Goal: Transaction & Acquisition: Download file/media

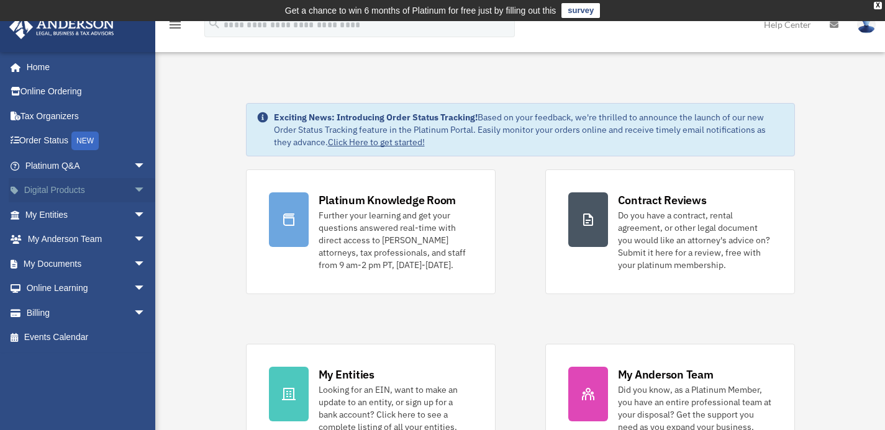
click at [77, 189] on link "Digital Products arrow_drop_down" at bounding box center [87, 190] width 156 height 25
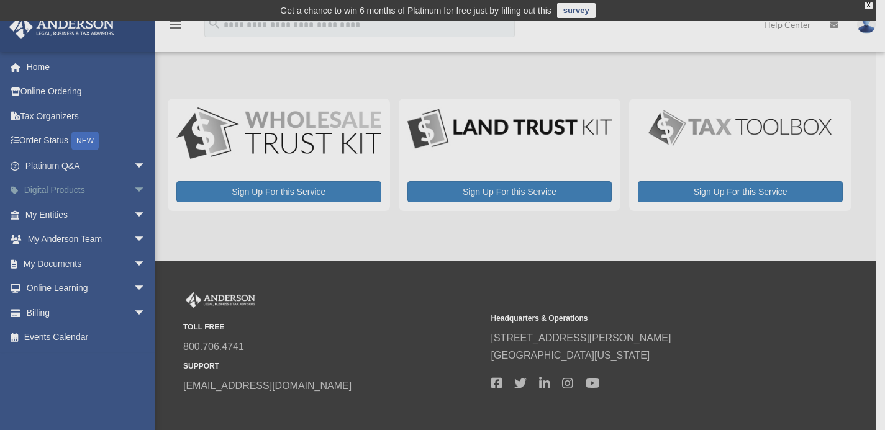
click at [130, 188] on div "x" at bounding box center [442, 215] width 885 height 430
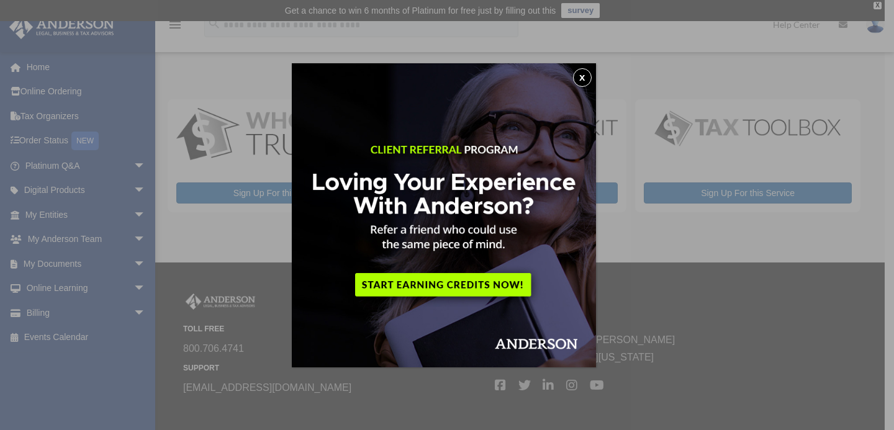
click at [582, 80] on button "x" at bounding box center [582, 77] width 19 height 19
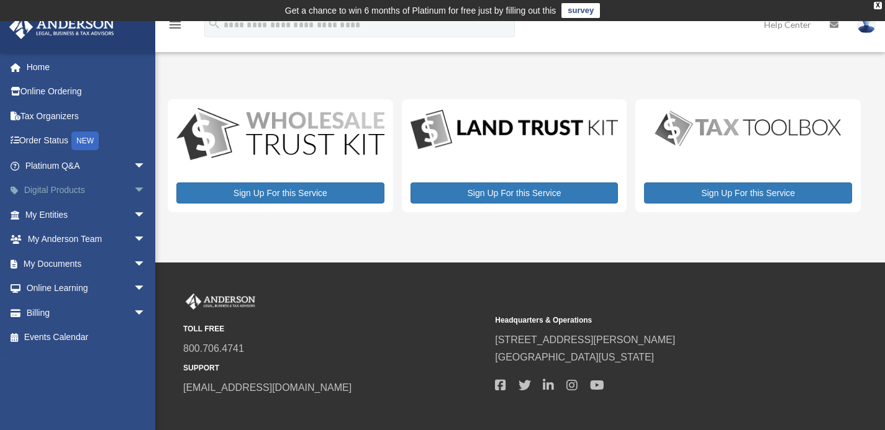
click at [134, 186] on span "arrow_drop_down" at bounding box center [146, 190] width 25 height 25
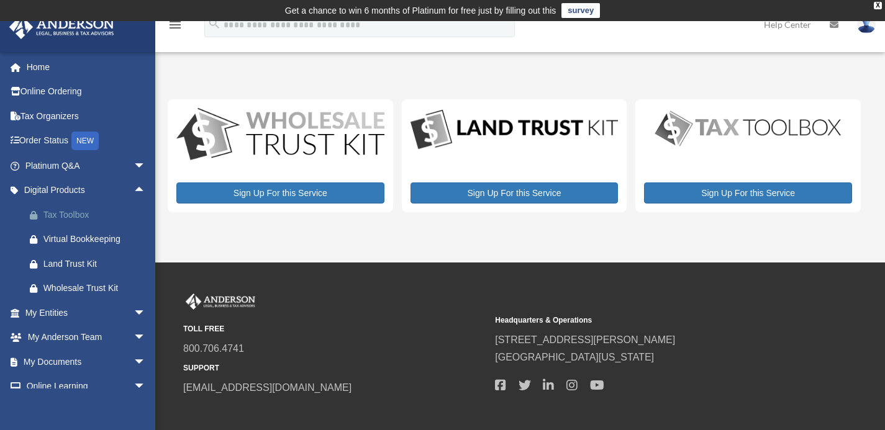
click at [76, 216] on div "Tax Toolbox" at bounding box center [96, 215] width 106 height 16
click at [89, 365] on link "My Documents arrow_drop_down" at bounding box center [87, 362] width 156 height 25
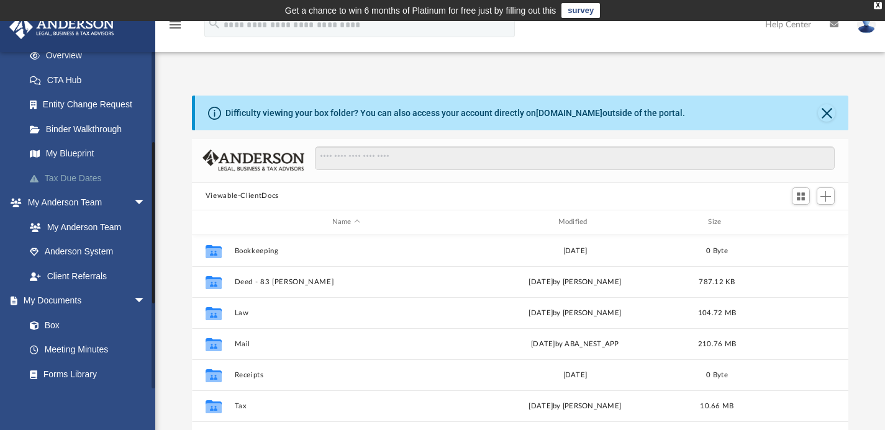
scroll to position [186, 0]
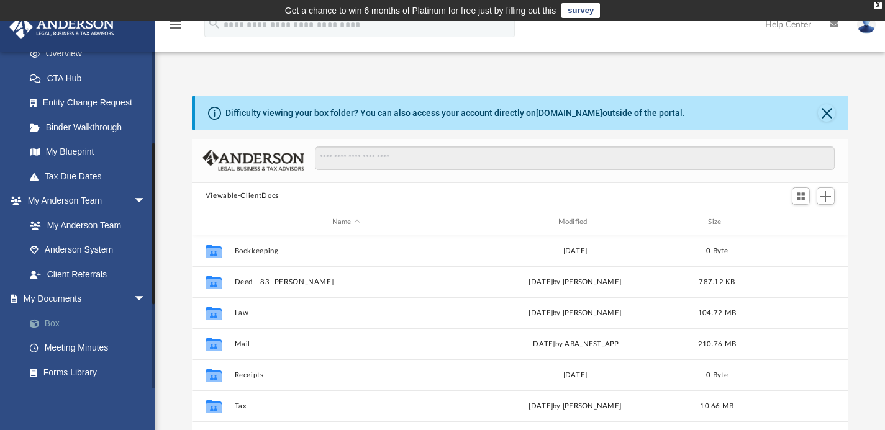
click at [53, 322] on link "Box" at bounding box center [90, 323] width 147 height 25
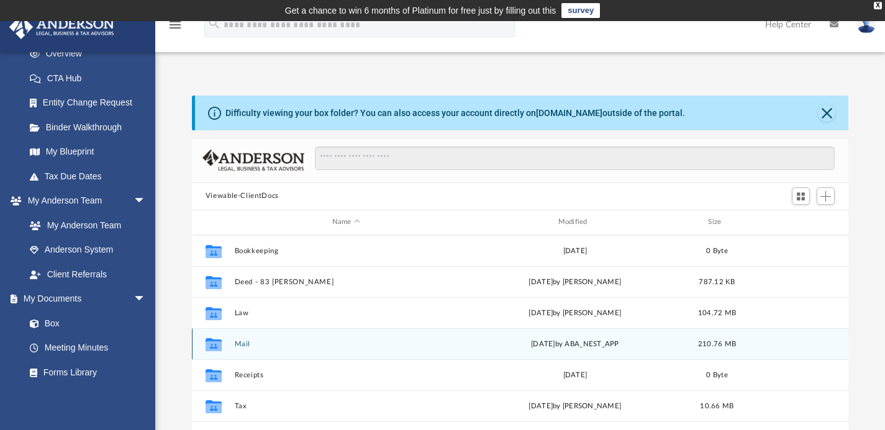
click at [243, 343] on button "Mail" at bounding box center [346, 344] width 224 height 8
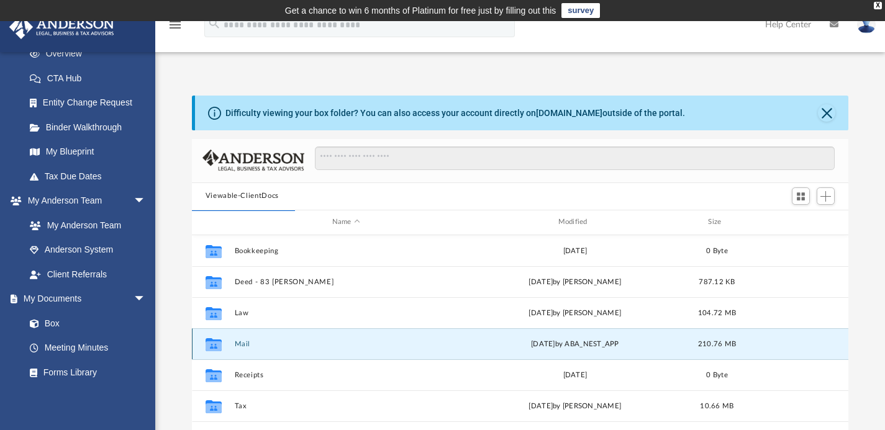
click at [242, 345] on button "Mail" at bounding box center [346, 344] width 224 height 8
click at [246, 344] on button "Mail" at bounding box center [346, 344] width 224 height 8
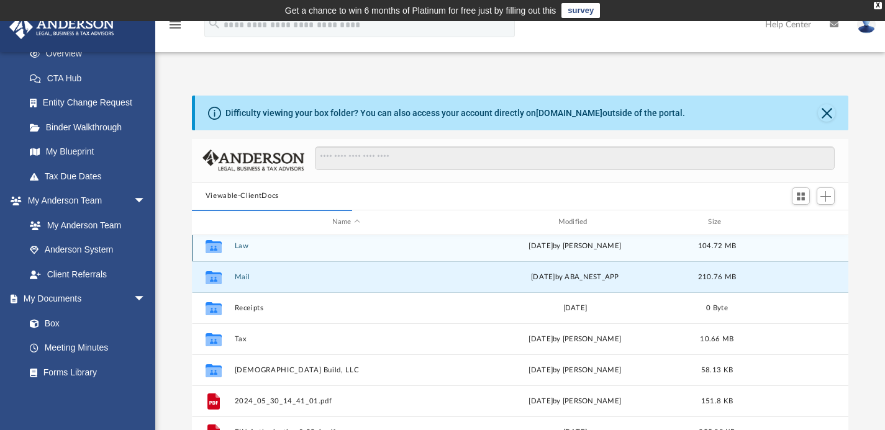
scroll to position [81, 0]
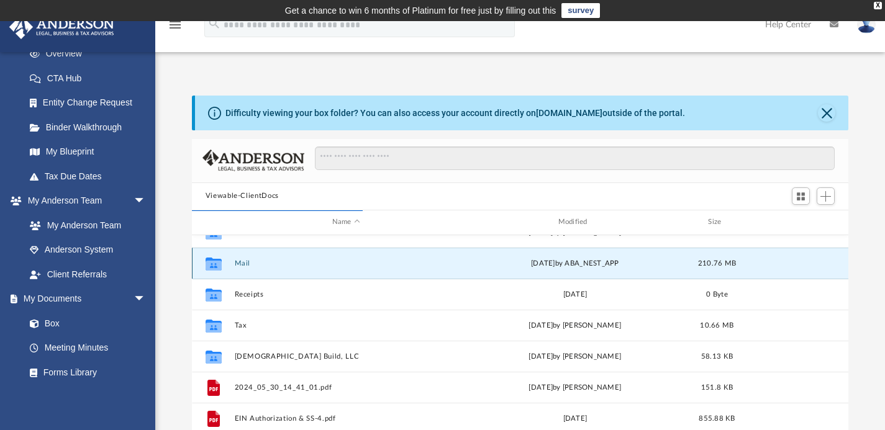
click at [214, 264] on icon "grid" at bounding box center [214, 265] width 16 height 10
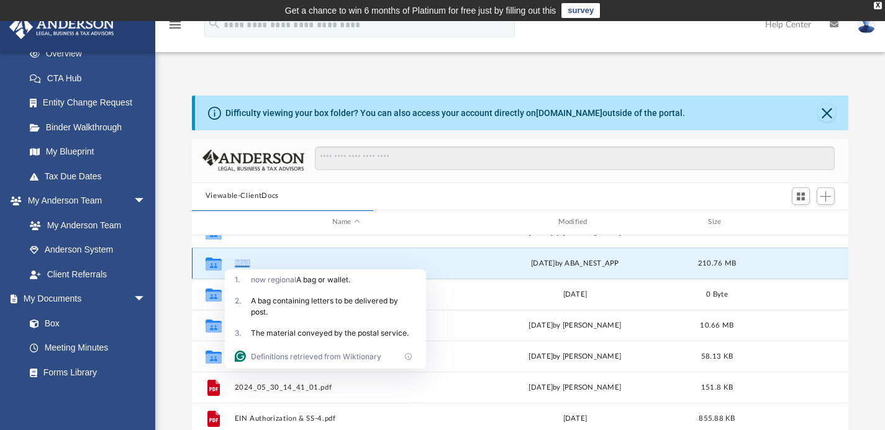
click at [243, 262] on button "Mail" at bounding box center [346, 263] width 224 height 8
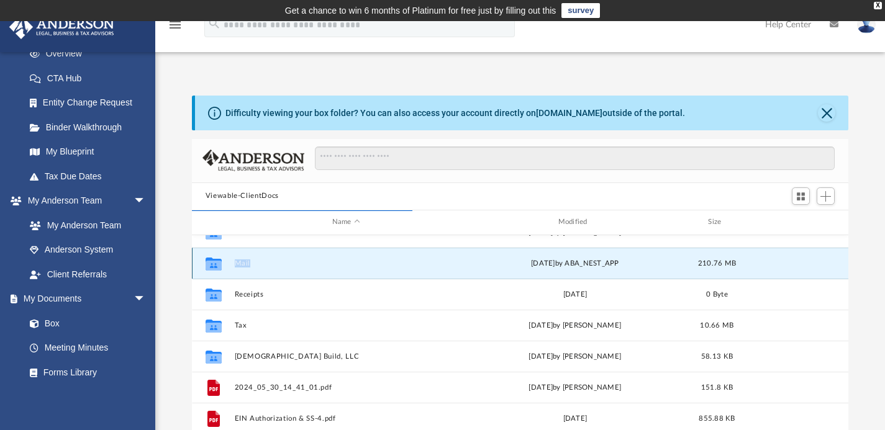
click at [245, 263] on button "Mail" at bounding box center [346, 263] width 224 height 8
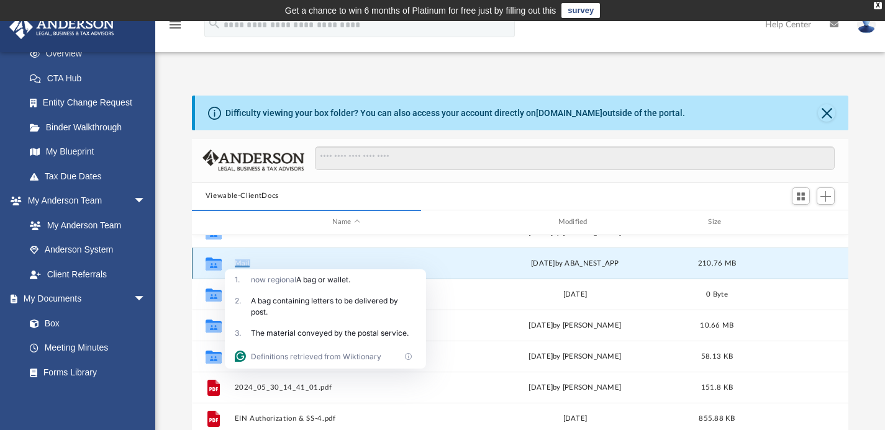
click at [242, 265] on button "Mail" at bounding box center [346, 263] width 224 height 8
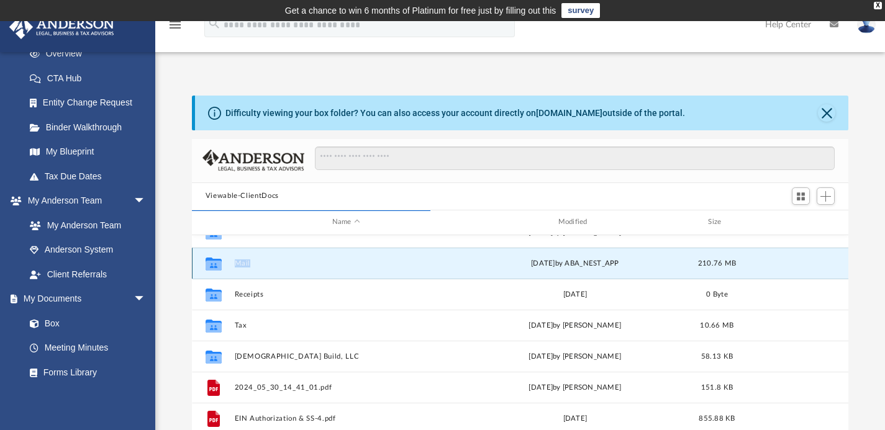
click at [240, 263] on button "Mail" at bounding box center [346, 263] width 224 height 8
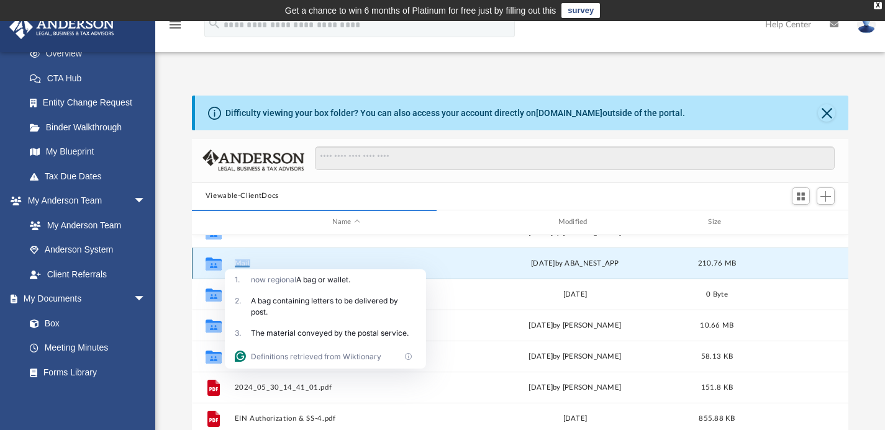
click at [246, 260] on button "Mail" at bounding box center [346, 263] width 224 height 8
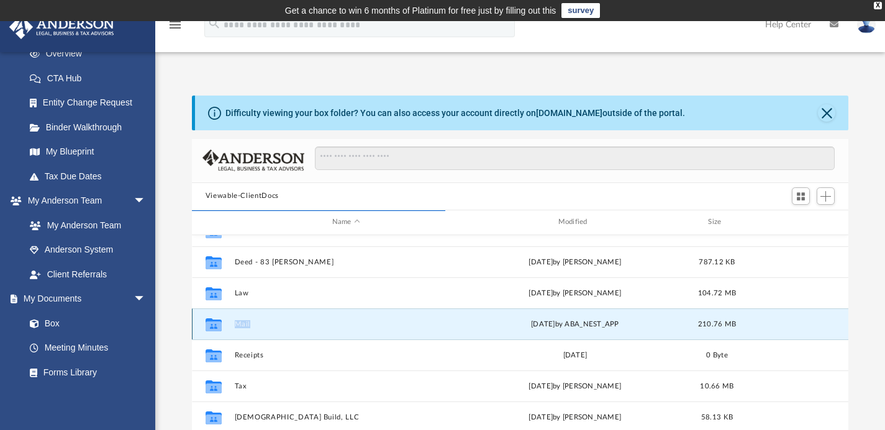
scroll to position [17, 0]
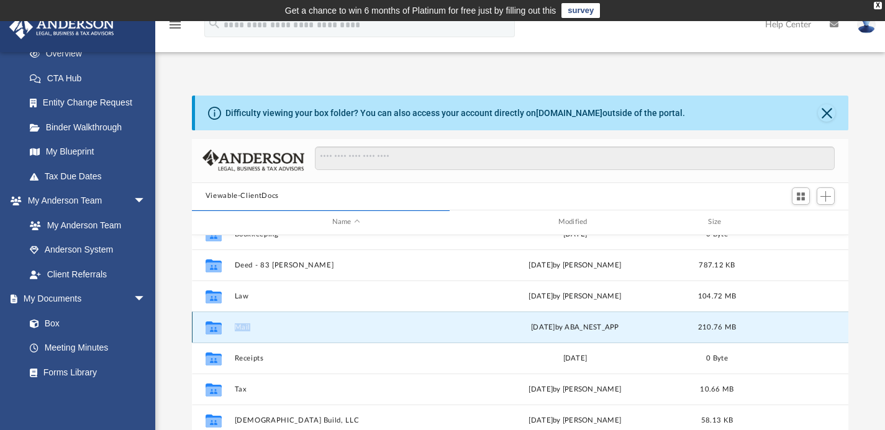
click at [239, 325] on button "Mail" at bounding box center [346, 327] width 224 height 8
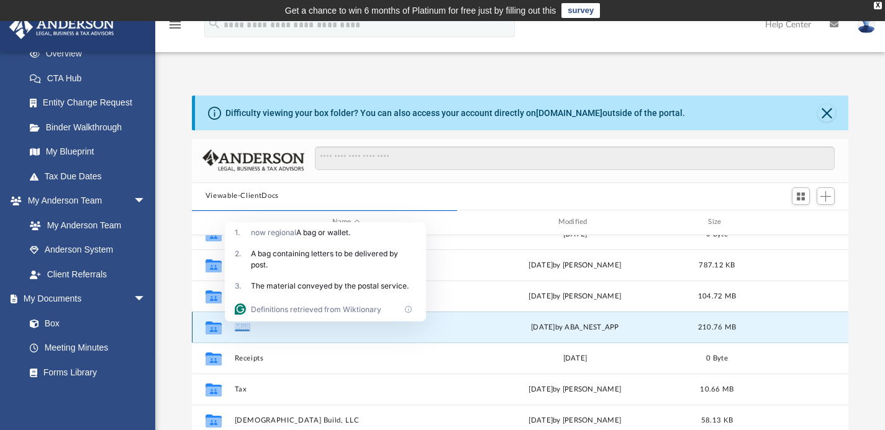
click at [239, 325] on button "Mail" at bounding box center [346, 327] width 224 height 8
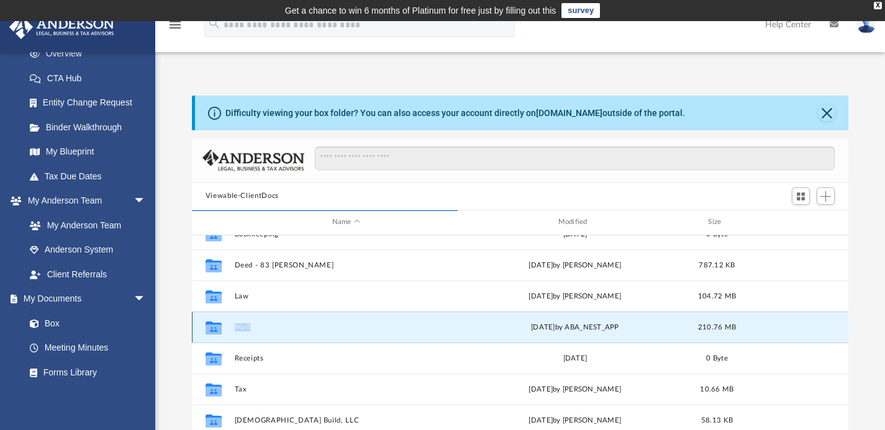
click at [239, 325] on button "Mail" at bounding box center [346, 327] width 224 height 8
click at [242, 327] on button "Mail" at bounding box center [346, 327] width 224 height 8
click at [241, 325] on button "Mail" at bounding box center [346, 327] width 224 height 8
click at [696, 327] on div "210.76 MB" at bounding box center [717, 327] width 50 height 11
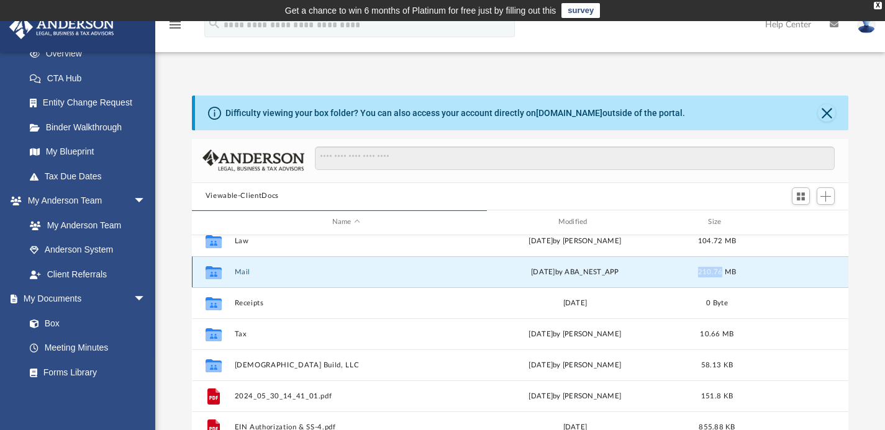
scroll to position [84, 0]
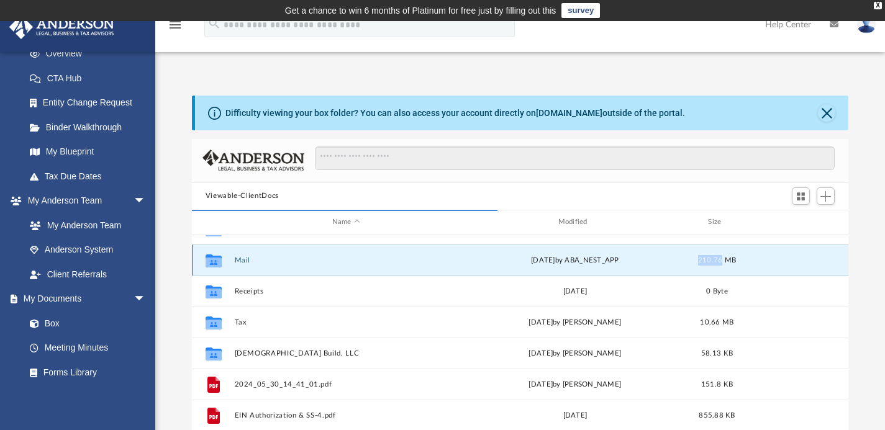
click at [238, 260] on button "Mail" at bounding box center [346, 260] width 224 height 8
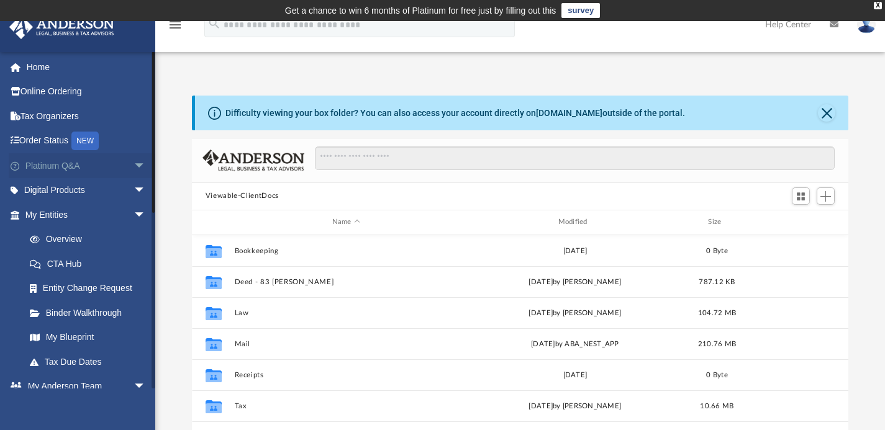
scroll to position [273, 647]
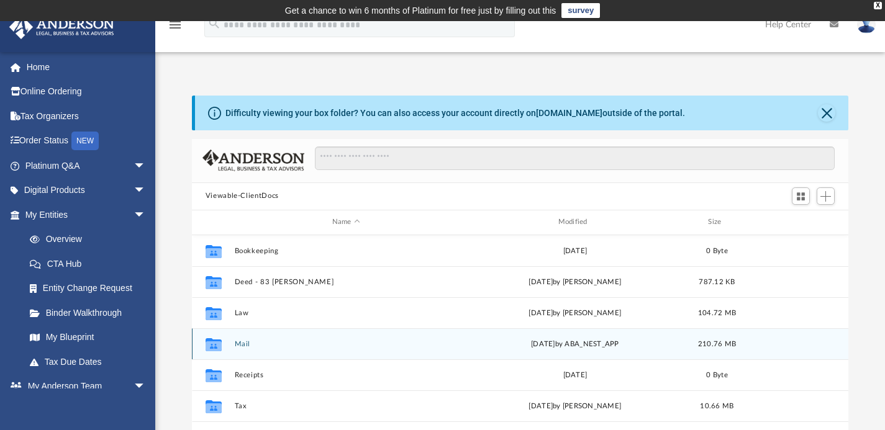
click at [247, 347] on button "Mail" at bounding box center [346, 344] width 224 height 8
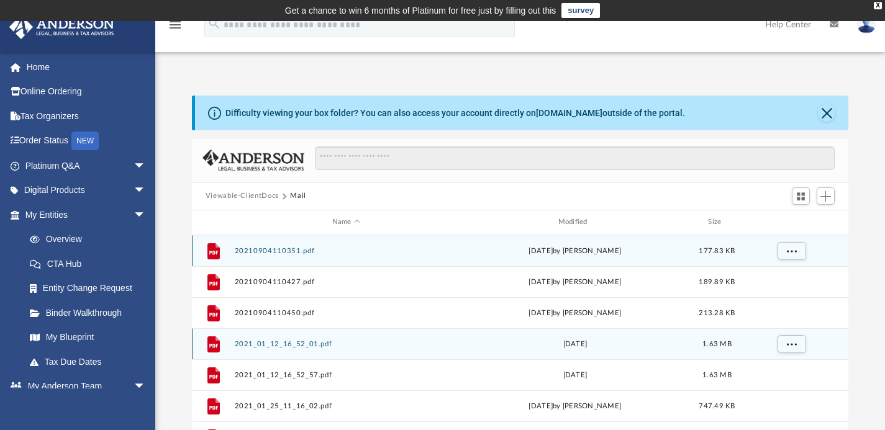
scroll to position [10, 10]
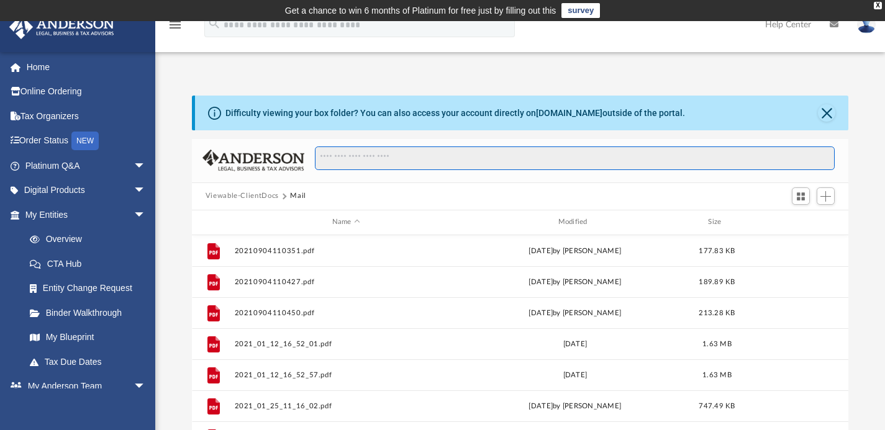
click at [360, 159] on input "Search files and folders" at bounding box center [575, 159] width 520 height 24
type input "*******"
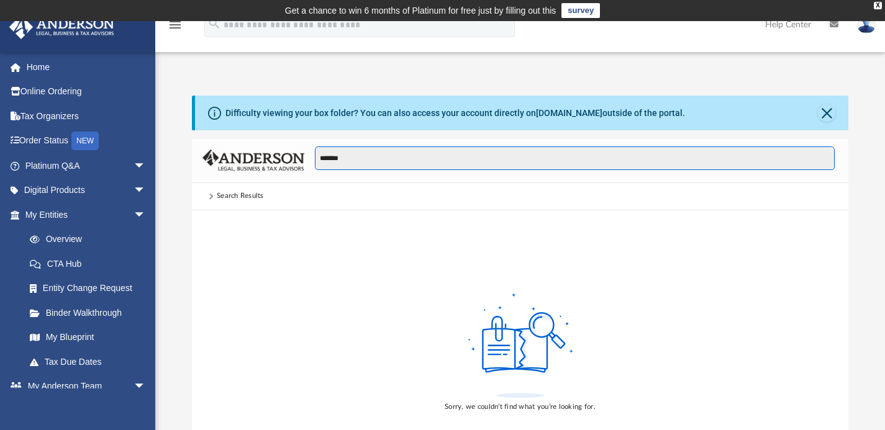
drag, startPoint x: 353, startPoint y: 160, endPoint x: 296, endPoint y: 150, distance: 58.0
click at [298, 150] on div "*******" at bounding box center [520, 161] width 657 height 44
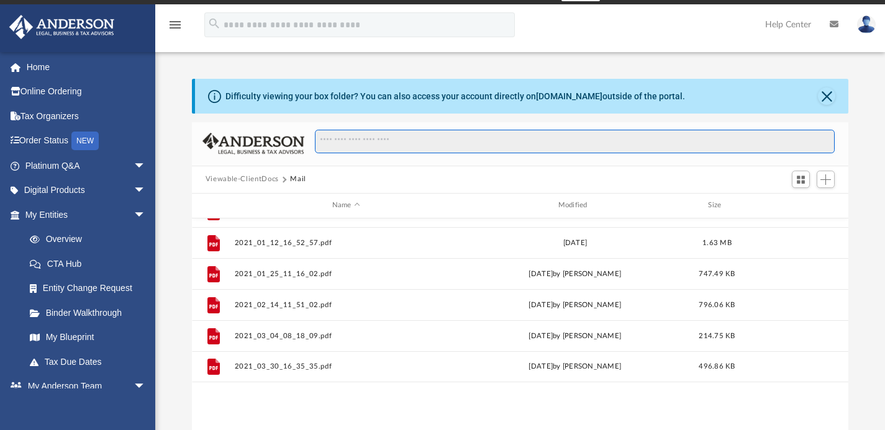
scroll to position [0, 0]
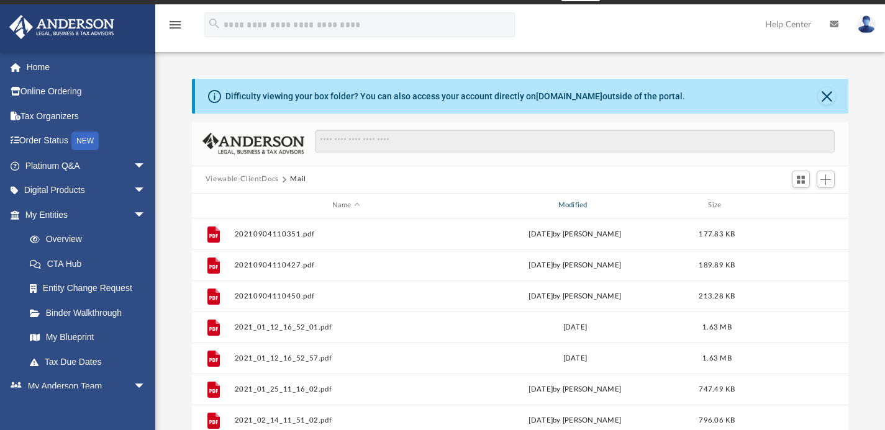
click at [572, 205] on div "Modified" at bounding box center [575, 205] width 224 height 11
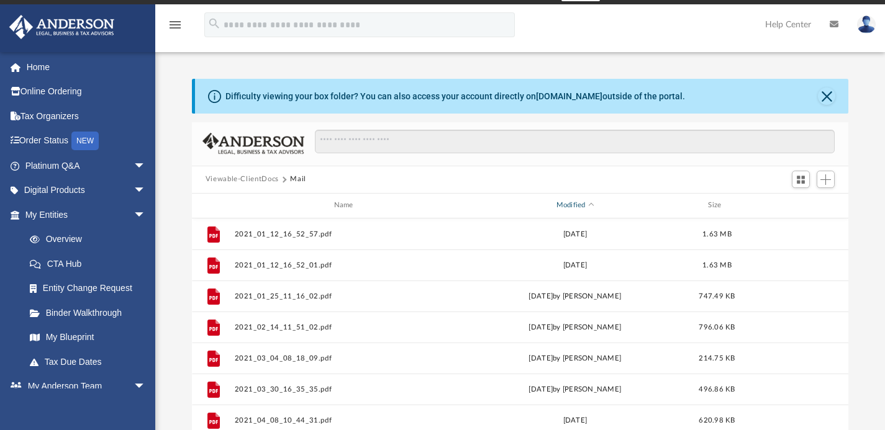
click at [572, 205] on div "Modified" at bounding box center [575, 205] width 224 height 11
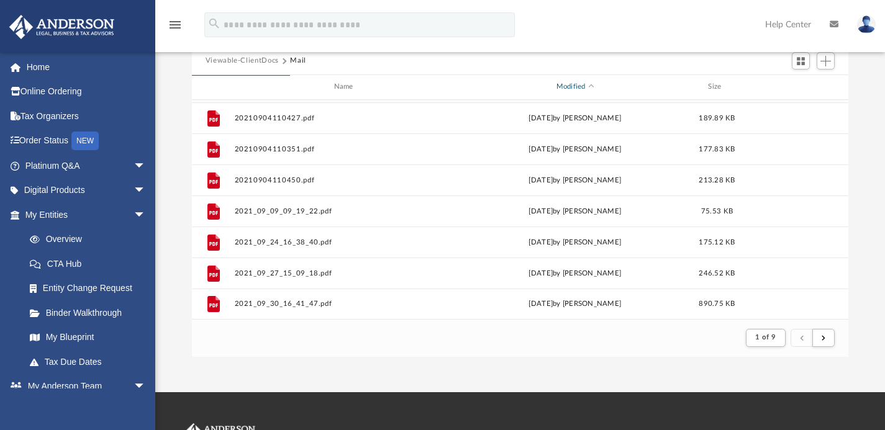
scroll to position [319, 0]
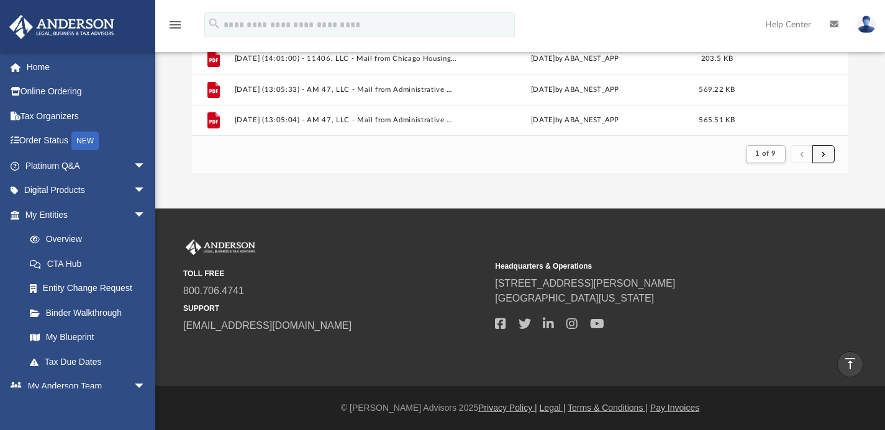
click at [825, 159] on button "submit" at bounding box center [823, 154] width 22 height 18
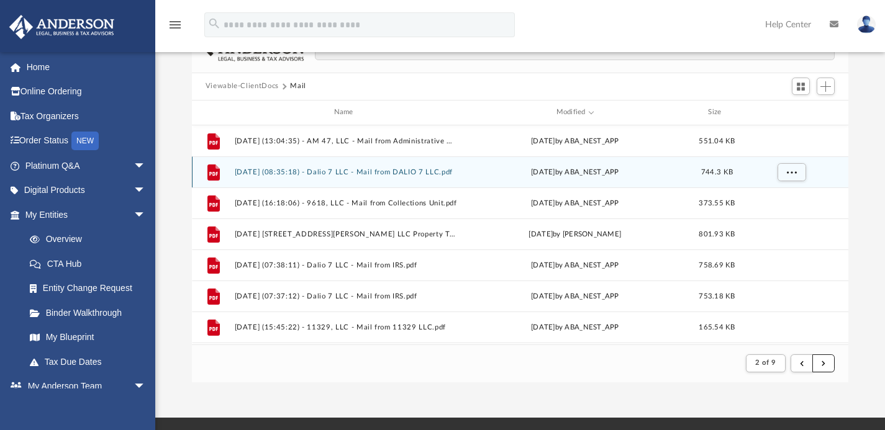
scroll to position [136, 0]
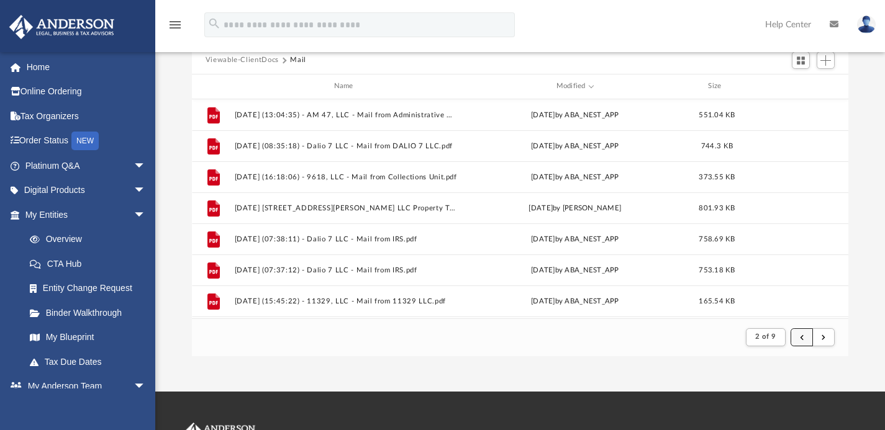
click at [798, 338] on button "submit" at bounding box center [802, 338] width 22 height 18
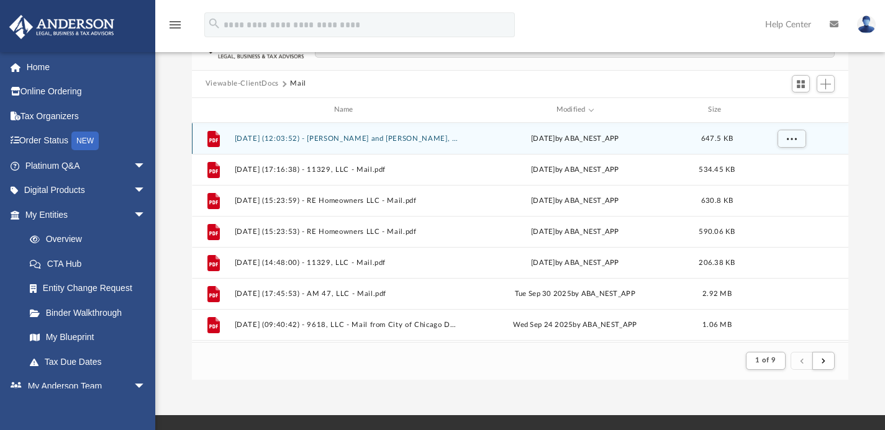
scroll to position [106, 0]
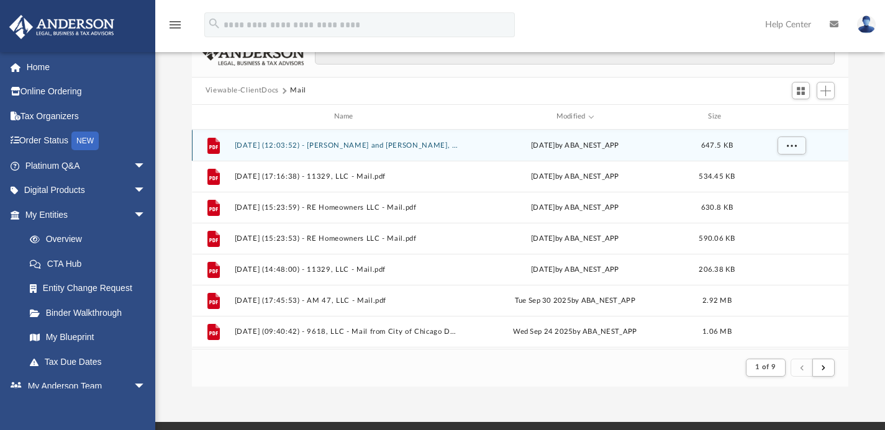
click at [547, 135] on div "File [DATE] (12:03:52) - [PERSON_NAME] and [PERSON_NAME], LLC - Mail.pdf [DATE]…" at bounding box center [520, 145] width 657 height 31
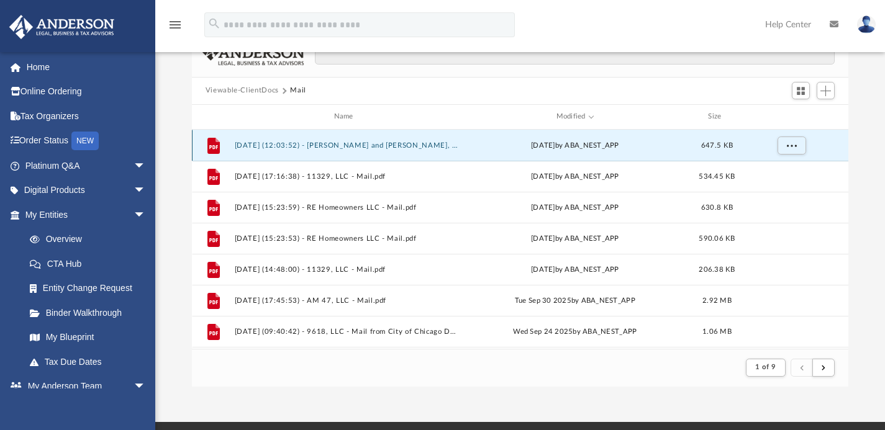
click at [504, 143] on div "[DATE] by ABA_NEST_APP" at bounding box center [575, 145] width 224 height 11
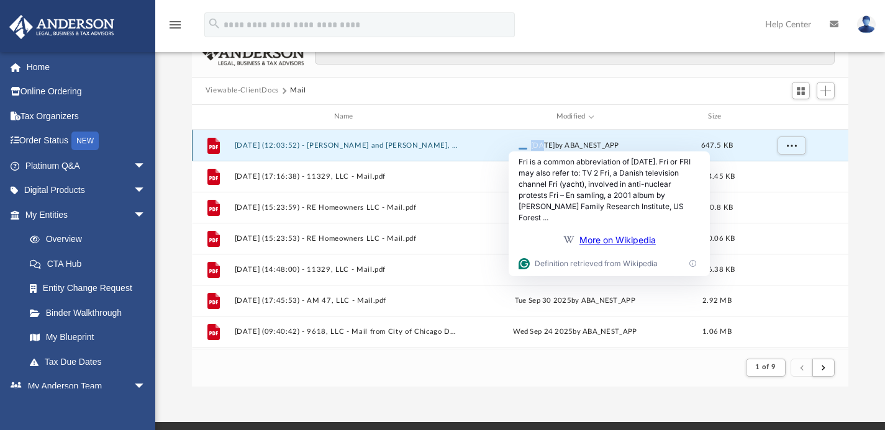
click at [473, 140] on div "[DATE] by ABA_NEST_APP" at bounding box center [575, 145] width 224 height 11
click at [793, 147] on span "More options" at bounding box center [791, 145] width 10 height 7
click at [781, 171] on li "Preview" at bounding box center [780, 169] width 36 height 13
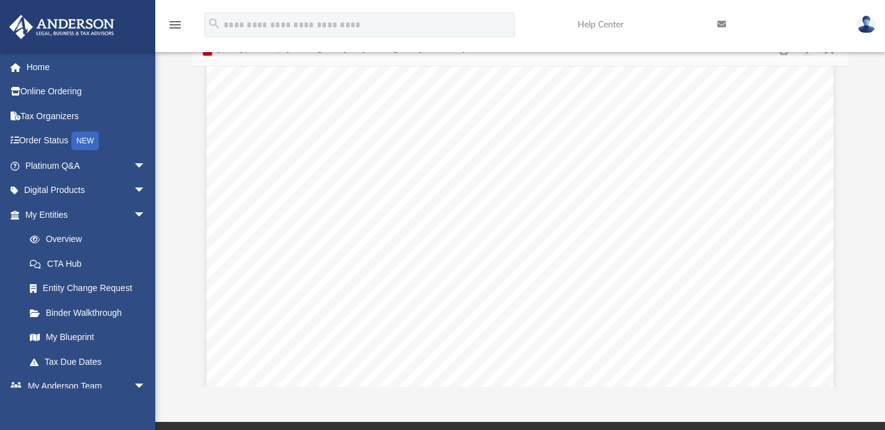
scroll to position [1346, 0]
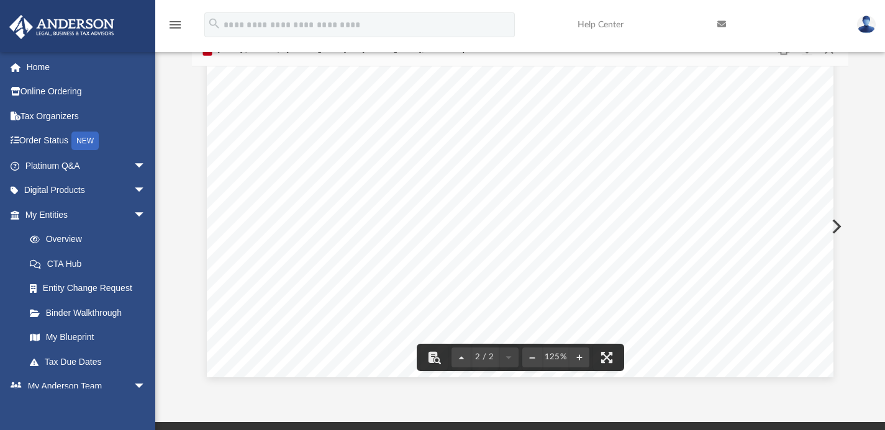
click at [840, 231] on button "Preview" at bounding box center [835, 226] width 27 height 35
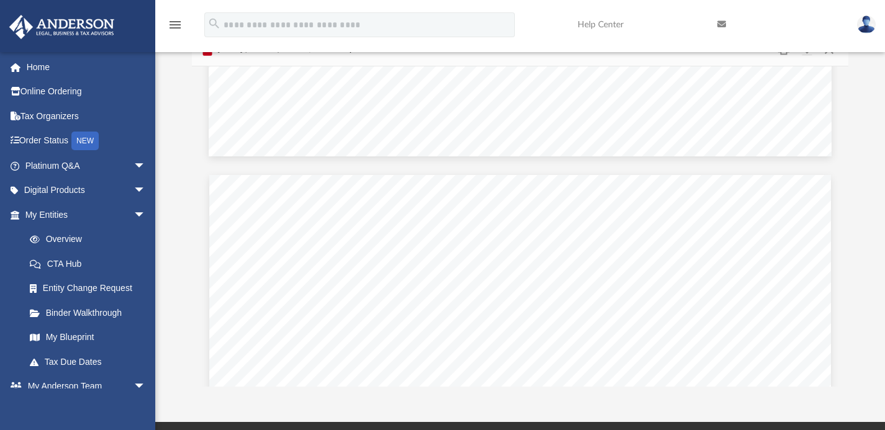
scroll to position [708, 0]
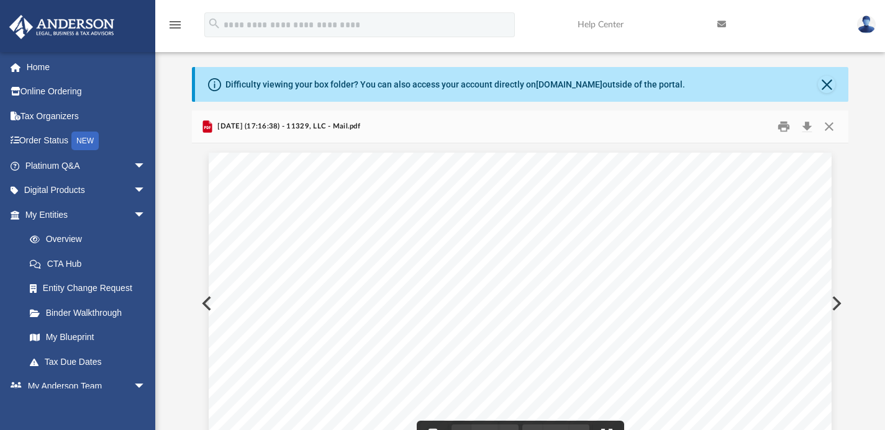
scroll to position [17, 0]
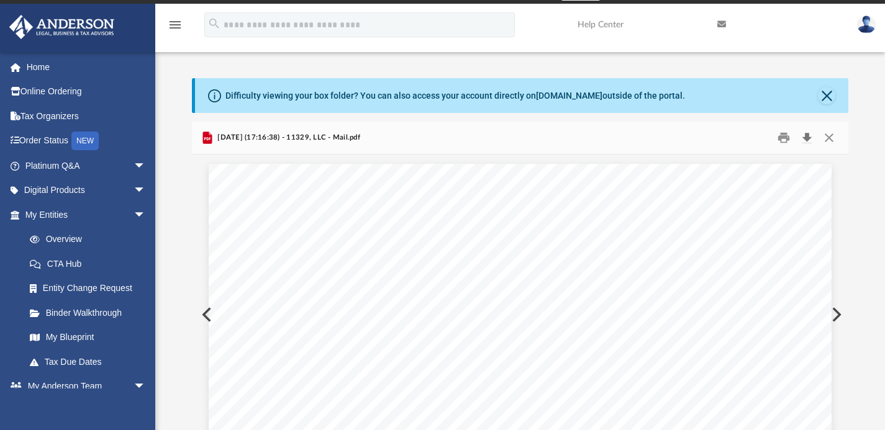
click at [803, 136] on button "Download" at bounding box center [807, 137] width 22 height 19
click at [834, 313] on button "Preview" at bounding box center [835, 315] width 27 height 35
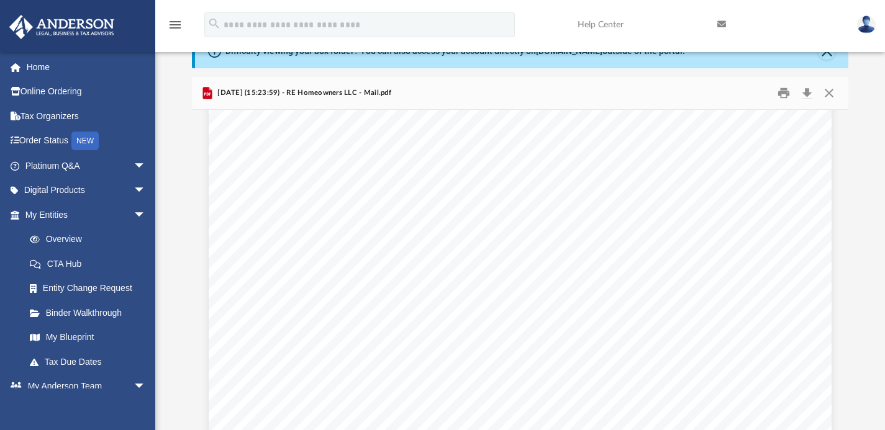
scroll to position [931, 0]
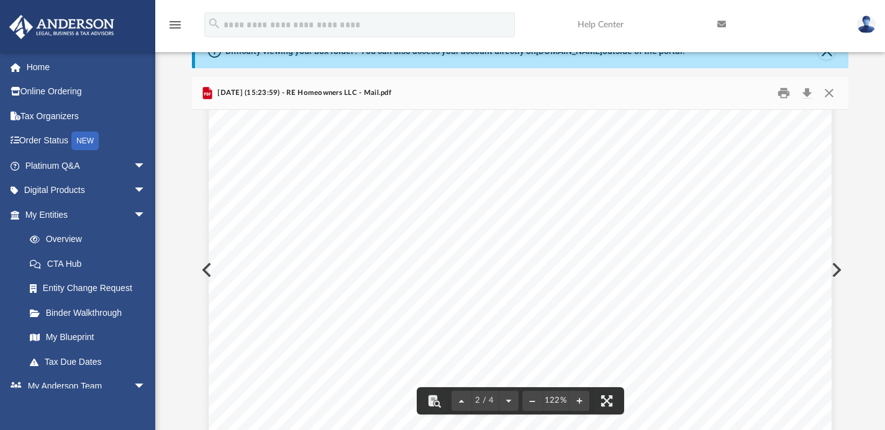
click at [829, 262] on button "Preview" at bounding box center [835, 270] width 27 height 35
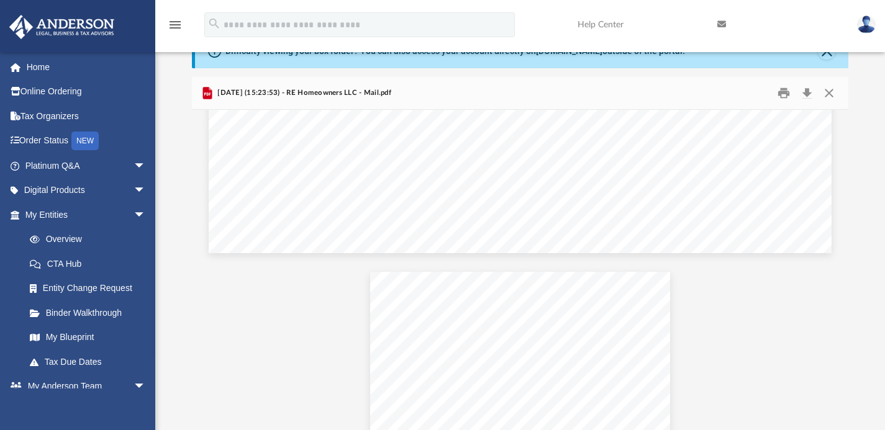
scroll to position [1553, 0]
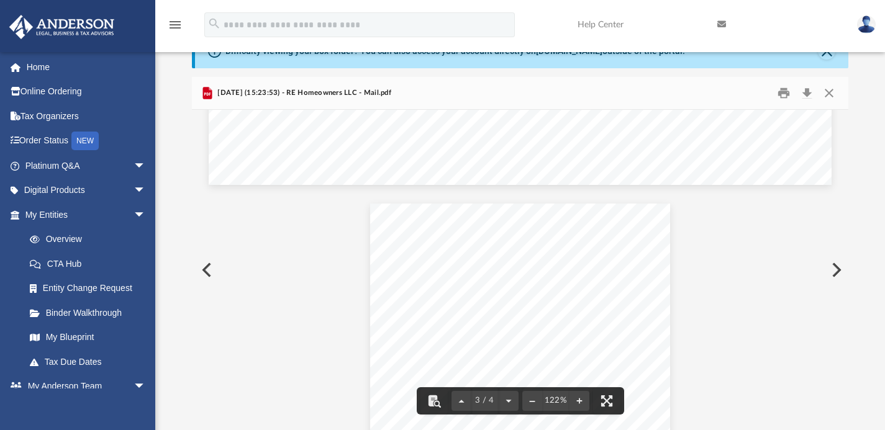
click at [837, 269] on button "Preview" at bounding box center [835, 270] width 27 height 35
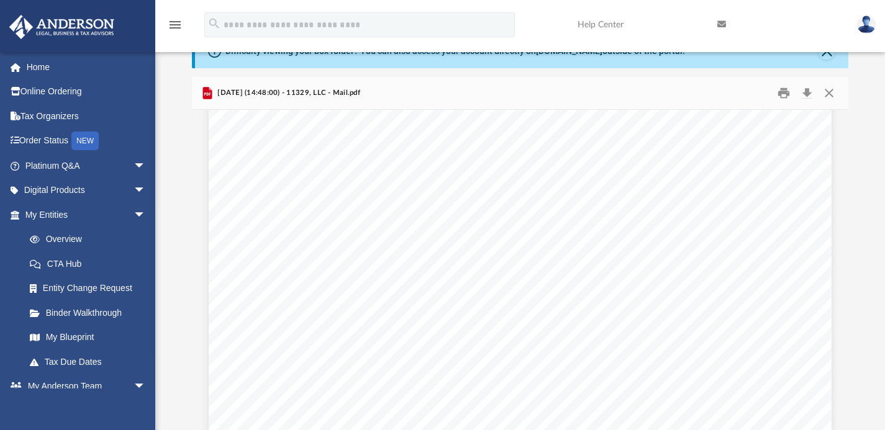
scroll to position [314, 0]
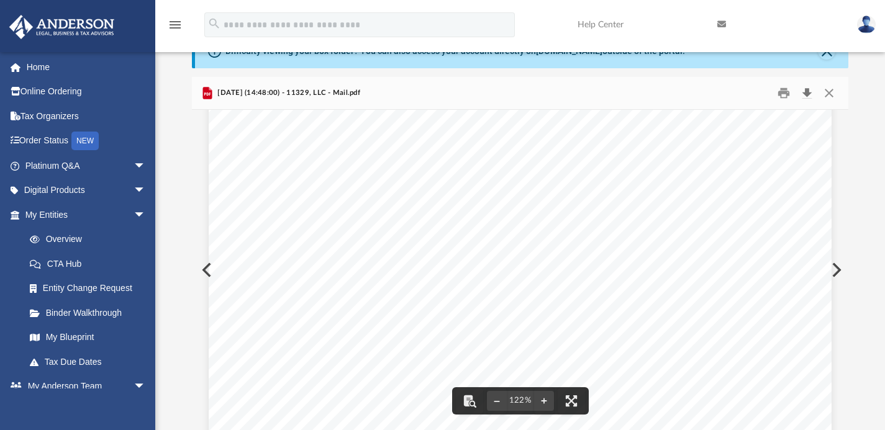
click at [808, 95] on button "Download" at bounding box center [807, 92] width 22 height 19
click at [834, 273] on button "Preview" at bounding box center [835, 270] width 27 height 35
drag, startPoint x: 307, startPoint y: 279, endPoint x: 394, endPoint y: 277, distance: 86.4
click at [394, 277] on div "Page 2" at bounding box center [521, 272] width 624 height 803
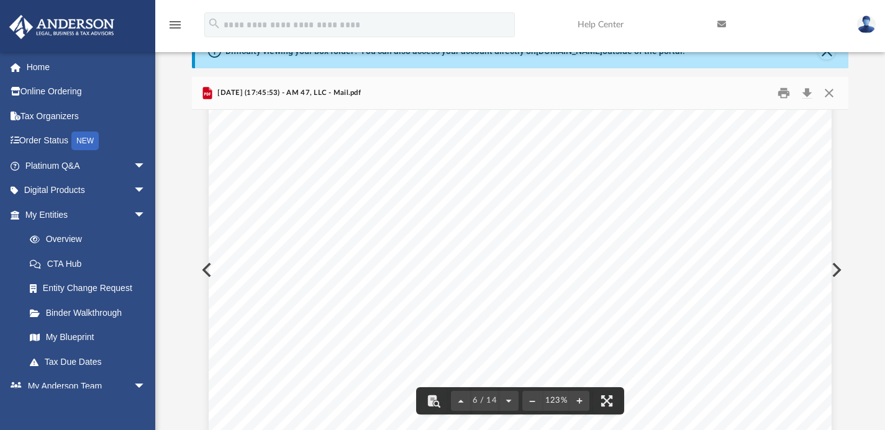
scroll to position [4180, 0]
drag, startPoint x: 380, startPoint y: 281, endPoint x: 471, endPoint y: 281, distance: 91.3
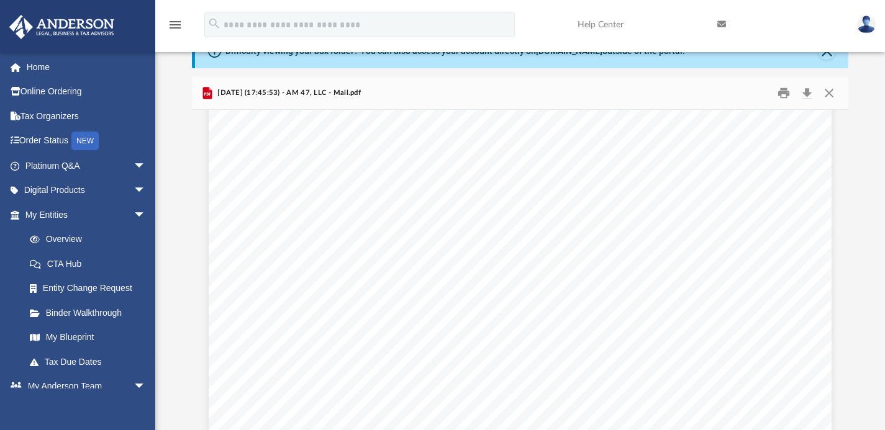
scroll to position [4503, 0]
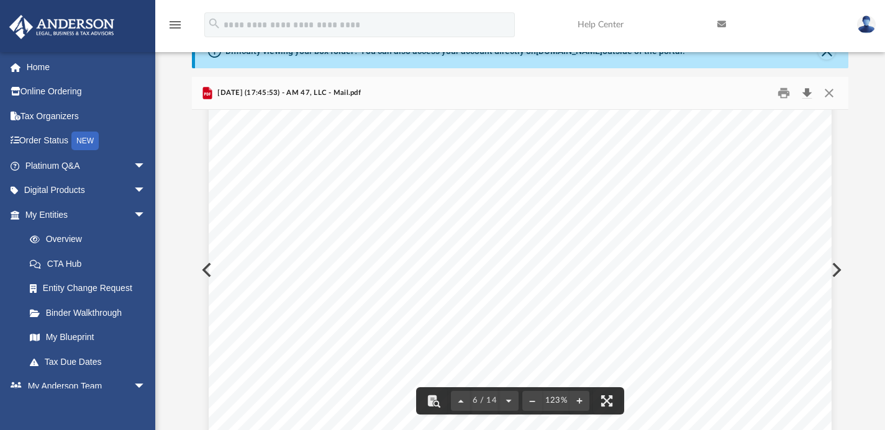
click at [807, 94] on button "Download" at bounding box center [807, 92] width 22 height 19
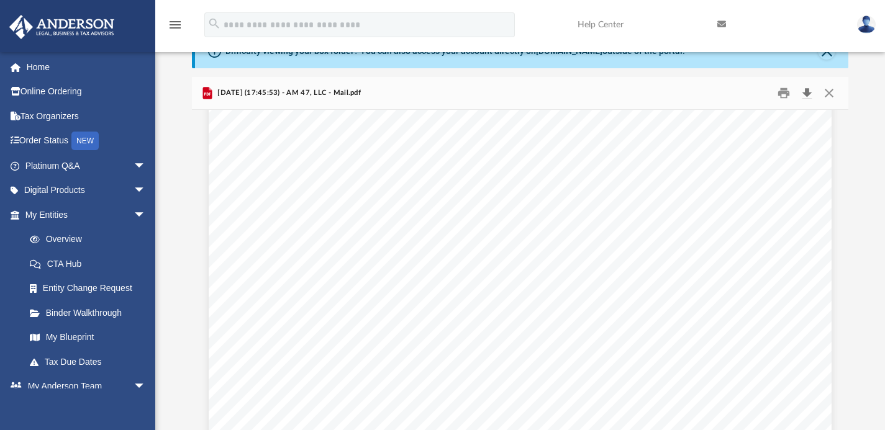
scroll to position [3680, 0]
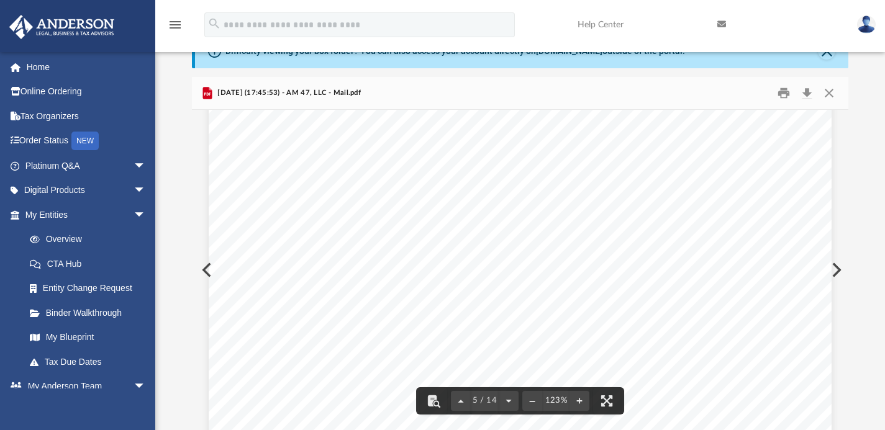
click at [836, 270] on button "Preview" at bounding box center [835, 270] width 27 height 35
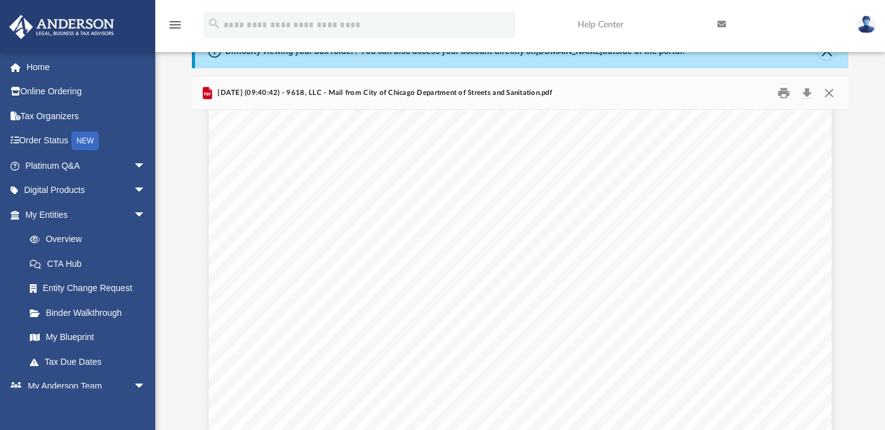
scroll to position [906, 0]
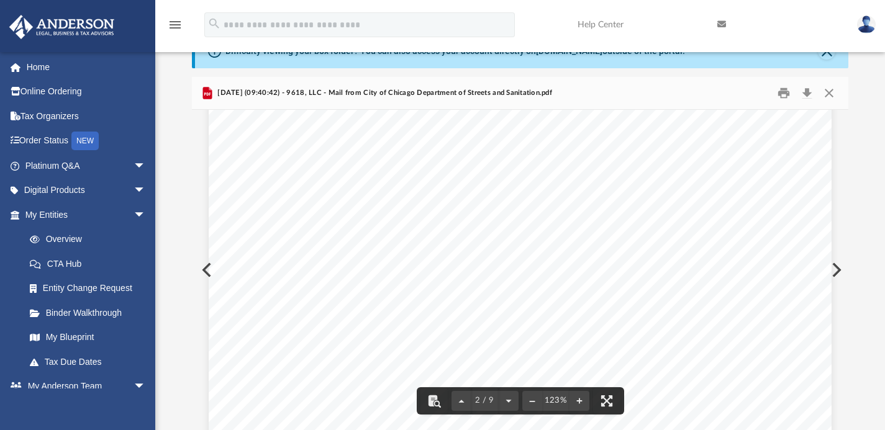
click at [835, 271] on button "Preview" at bounding box center [835, 270] width 27 height 35
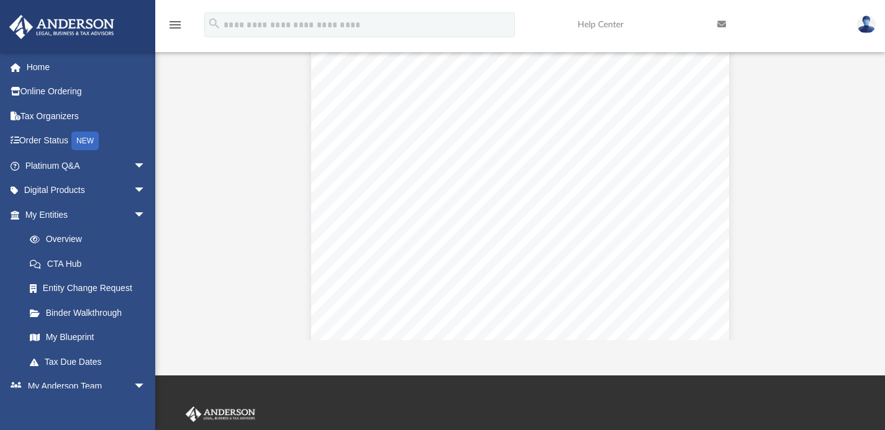
scroll to position [0, 0]
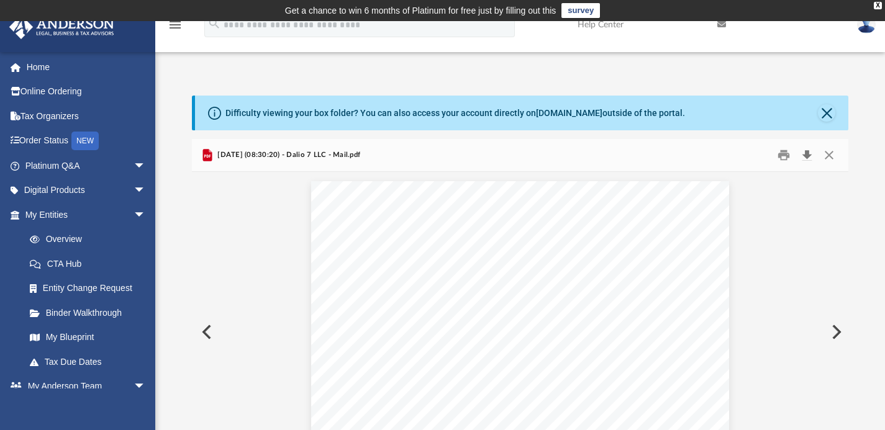
click at [803, 150] on button "Download" at bounding box center [807, 154] width 22 height 19
click at [837, 337] on button "Preview" at bounding box center [835, 332] width 27 height 35
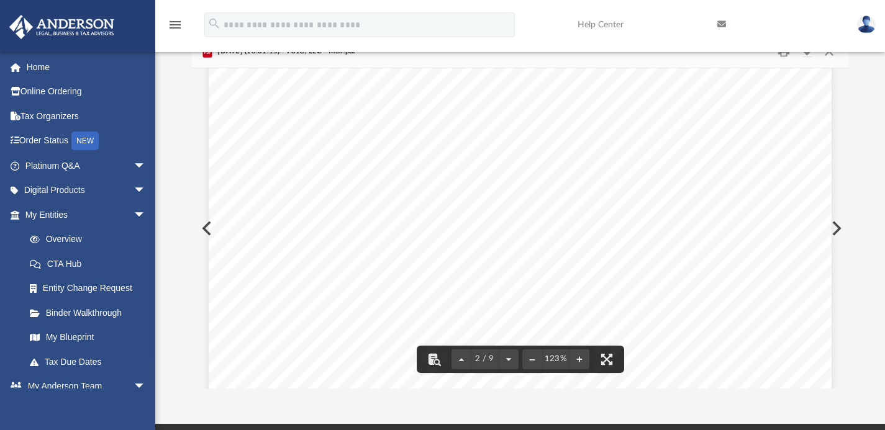
scroll to position [1218, 0]
click at [209, 226] on div "Page 2" at bounding box center [521, 80] width 624 height 803
click at [209, 229] on div "Page 2" at bounding box center [521, 154] width 624 height 803
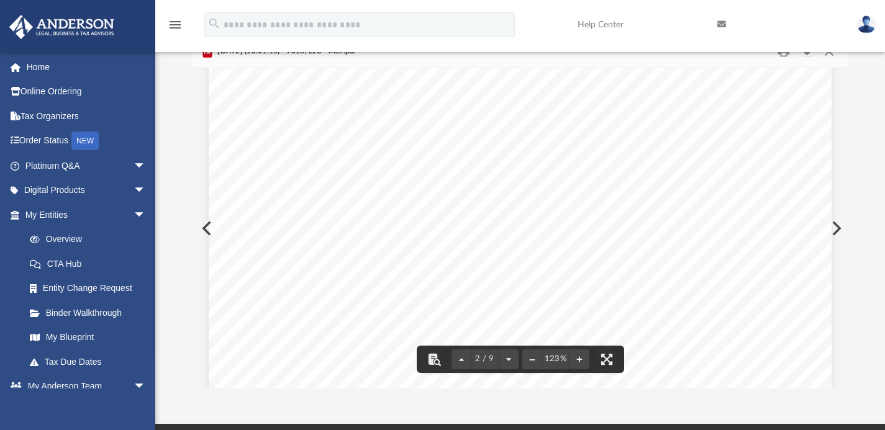
click at [199, 228] on button "Preview" at bounding box center [205, 228] width 27 height 35
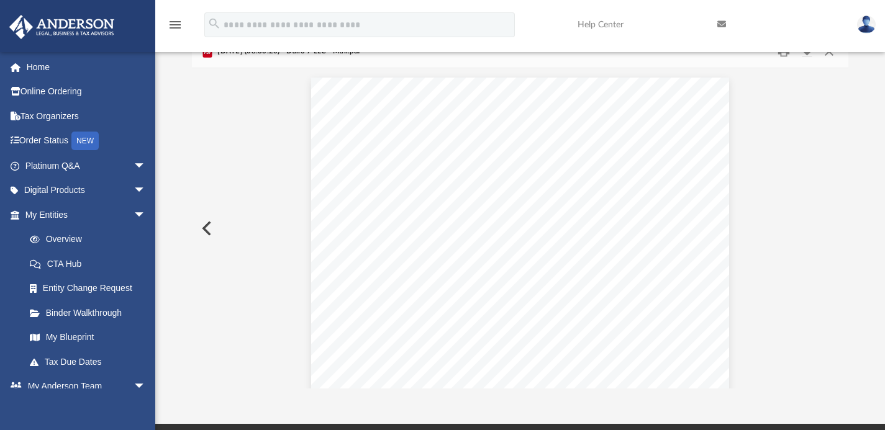
click at [199, 228] on button "Preview" at bounding box center [205, 228] width 27 height 35
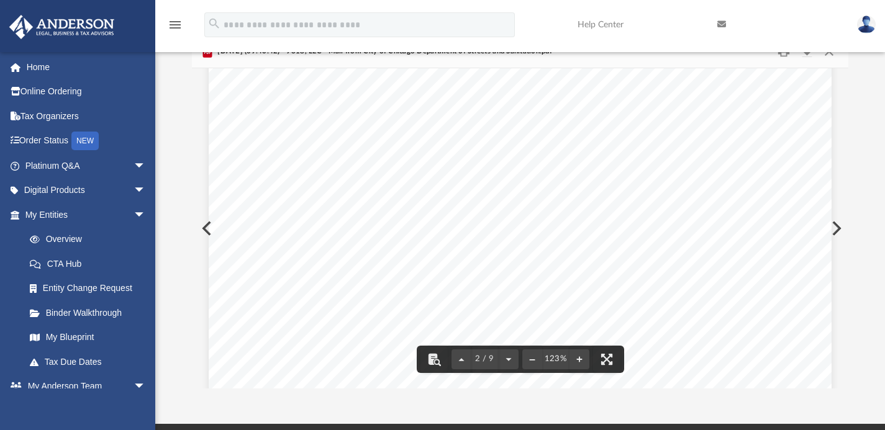
scroll to position [1128, 0]
click at [839, 226] on button "Preview" at bounding box center [835, 228] width 27 height 35
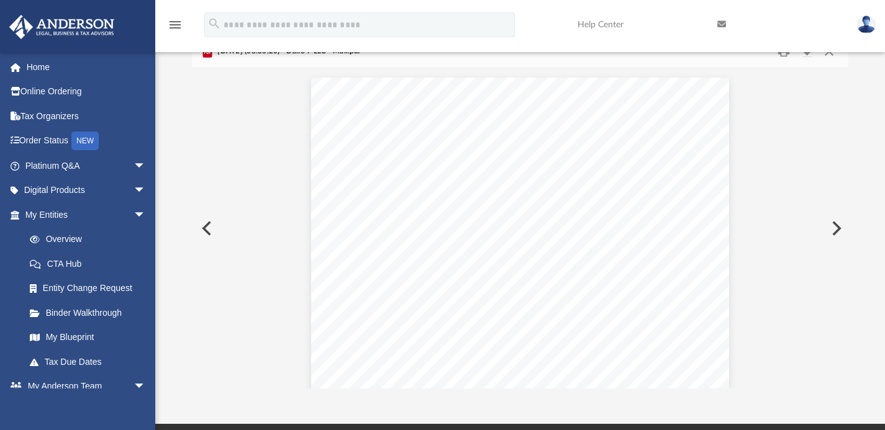
click at [839, 226] on button "Preview" at bounding box center [835, 228] width 27 height 35
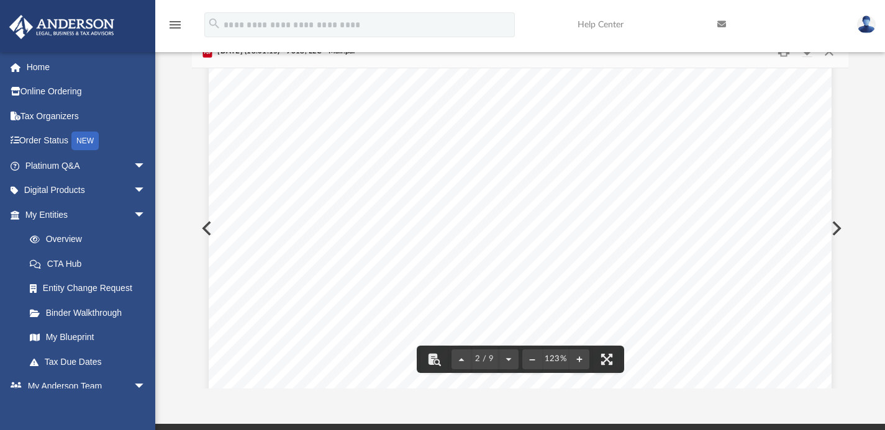
click at [835, 226] on button "Preview" at bounding box center [835, 228] width 27 height 35
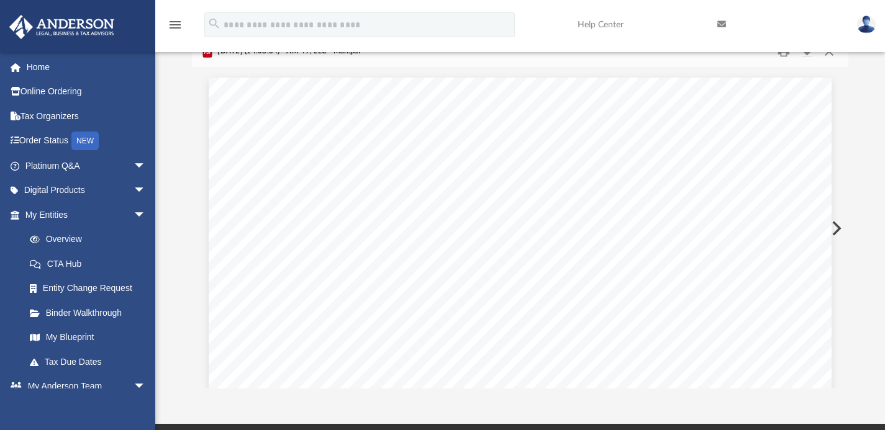
click at [835, 226] on button "Preview" at bounding box center [835, 228] width 27 height 35
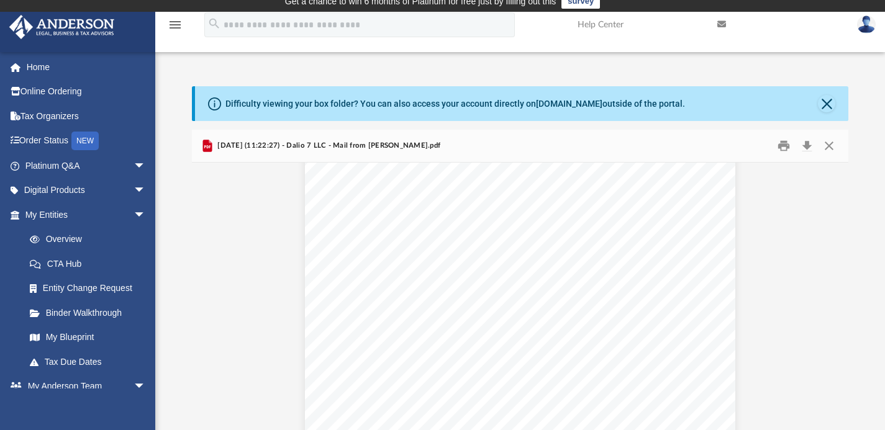
scroll to position [1381, 0]
click at [839, 317] on button "Preview" at bounding box center [835, 323] width 27 height 35
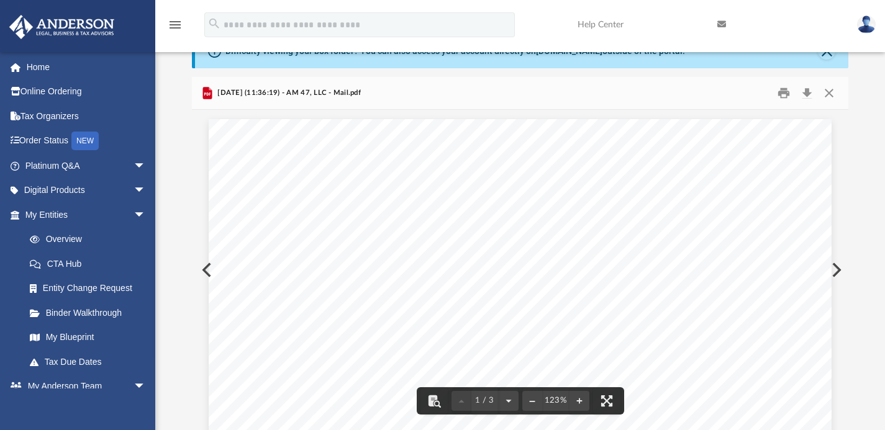
click at [839, 270] on button "Preview" at bounding box center [835, 270] width 27 height 35
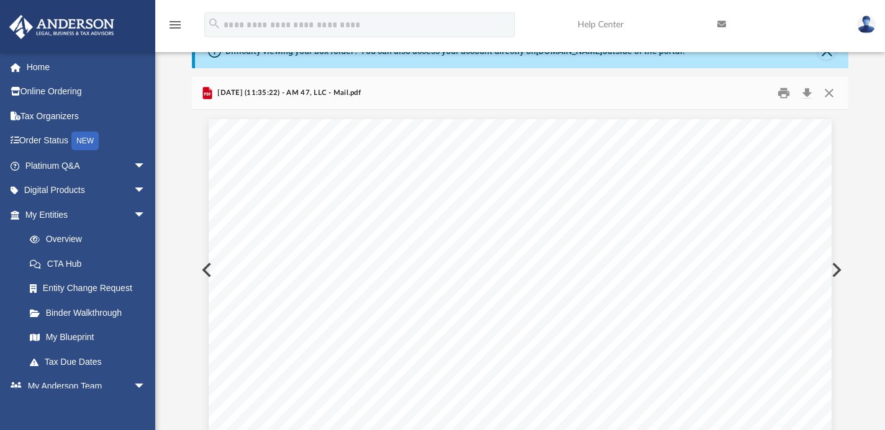
click at [835, 270] on button "Preview" at bounding box center [835, 270] width 27 height 35
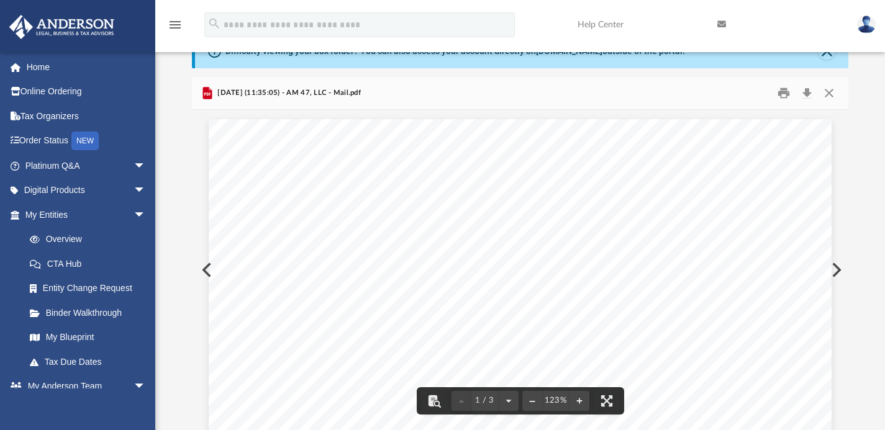
click at [836, 271] on button "Preview" at bounding box center [835, 270] width 27 height 35
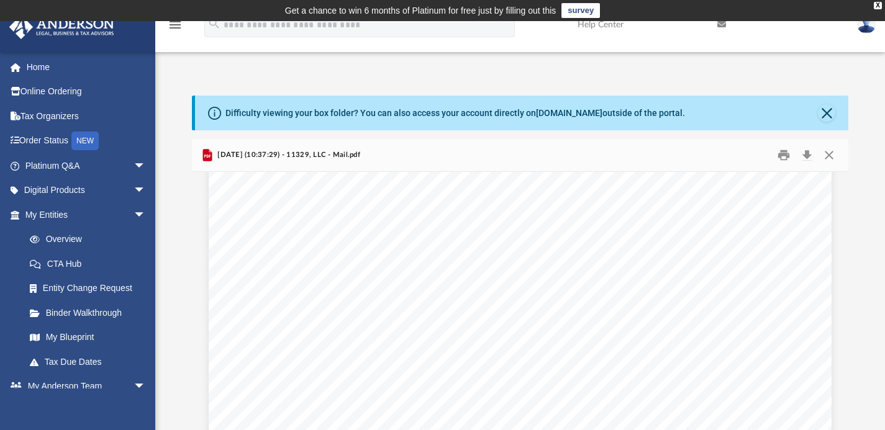
scroll to position [199, 0]
click at [839, 335] on button "Preview" at bounding box center [835, 332] width 27 height 35
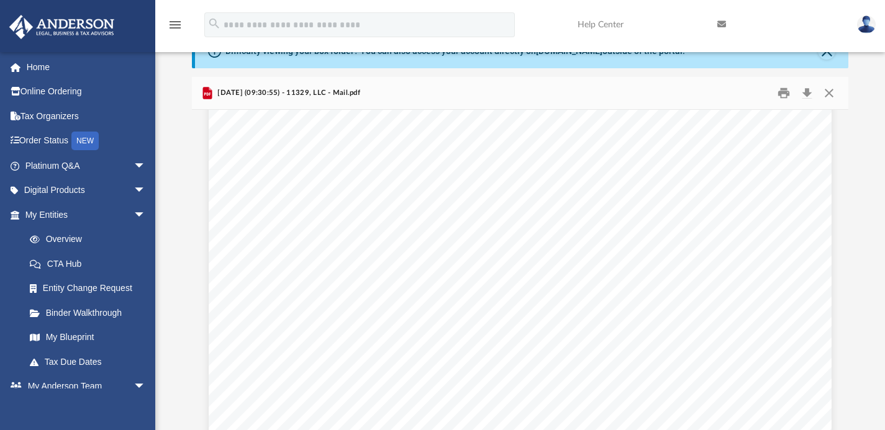
scroll to position [0, 0]
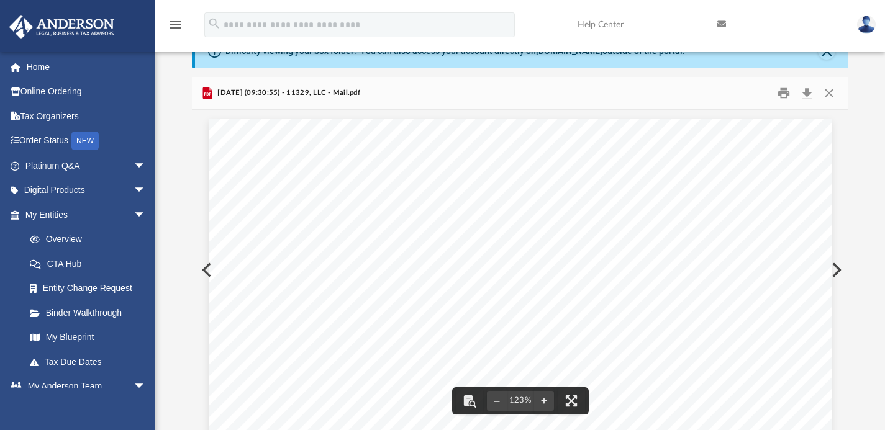
click at [839, 269] on button "Preview" at bounding box center [835, 270] width 27 height 35
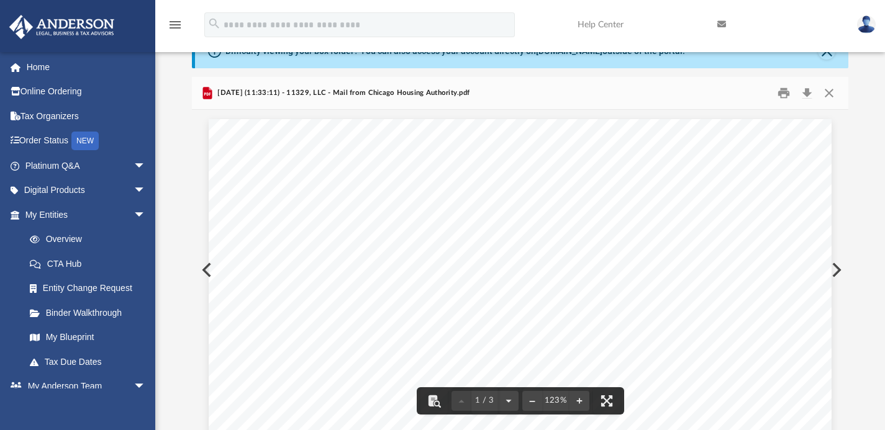
click at [842, 274] on button "Preview" at bounding box center [835, 270] width 27 height 35
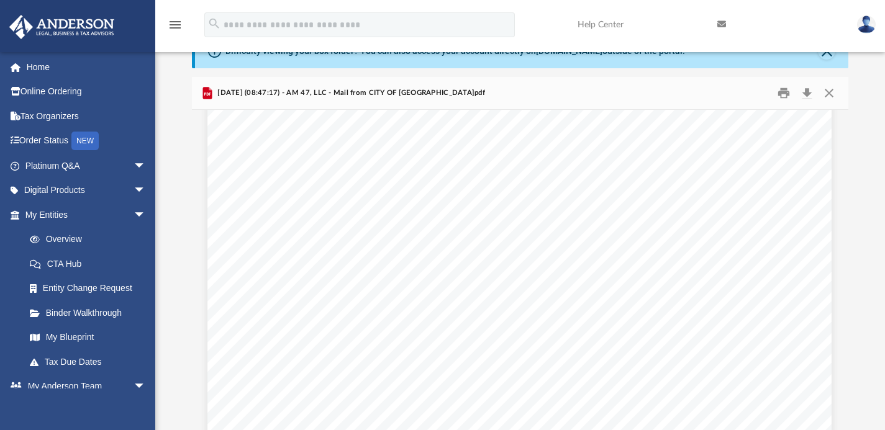
scroll to position [1776, 1]
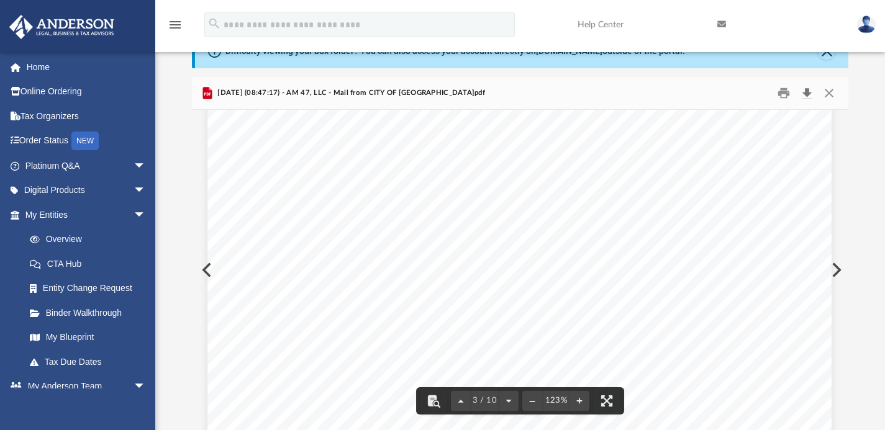
click at [809, 93] on button "Download" at bounding box center [807, 92] width 22 height 19
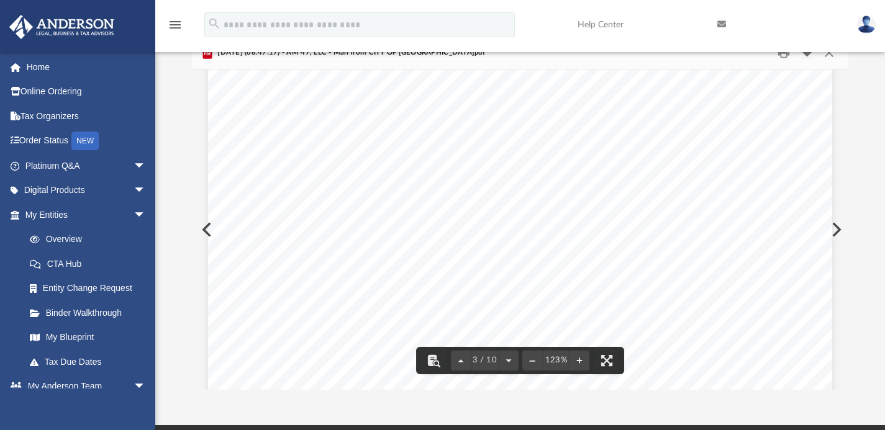
scroll to position [1684, 0]
click at [812, 54] on button "Download" at bounding box center [807, 52] width 22 height 19
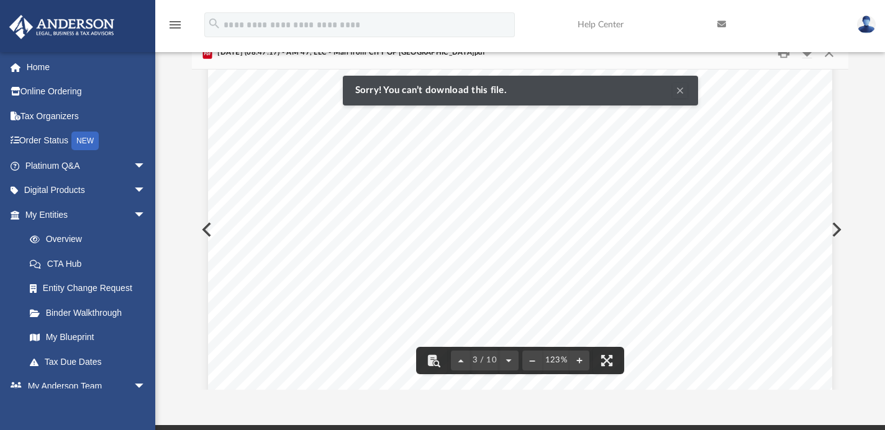
click at [516, 171] on div "Page 3" at bounding box center [520, 438] width 624 height 802
click at [452, 143] on div "Page 3" at bounding box center [520, 438] width 624 height 802
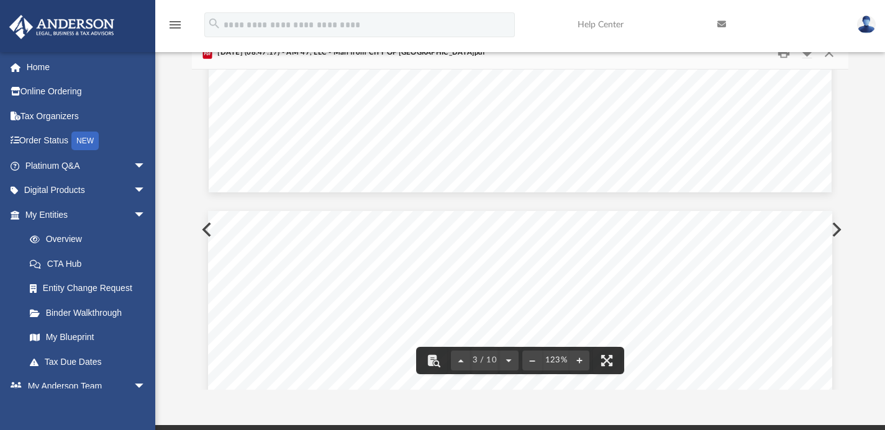
click at [844, 225] on button "Preview" at bounding box center [835, 229] width 27 height 35
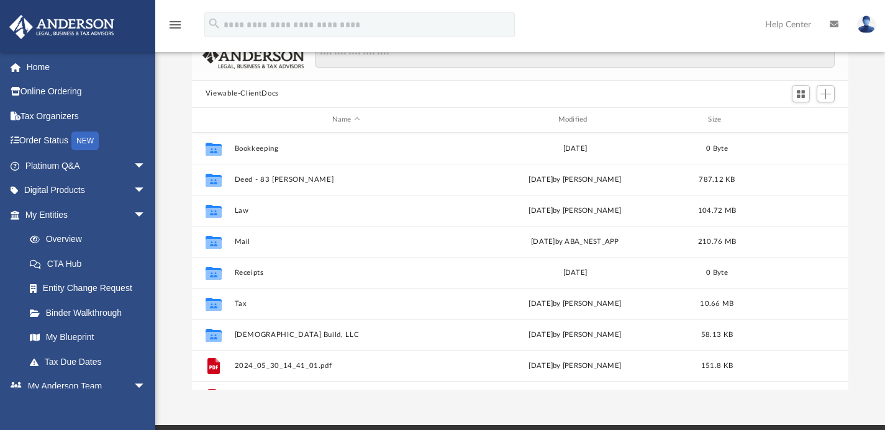
scroll to position [273, 647]
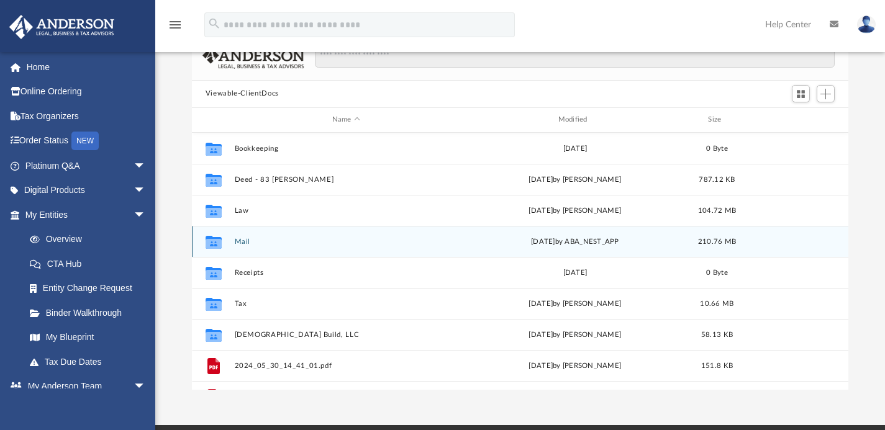
click at [395, 240] on button "Mail" at bounding box center [346, 241] width 224 height 8
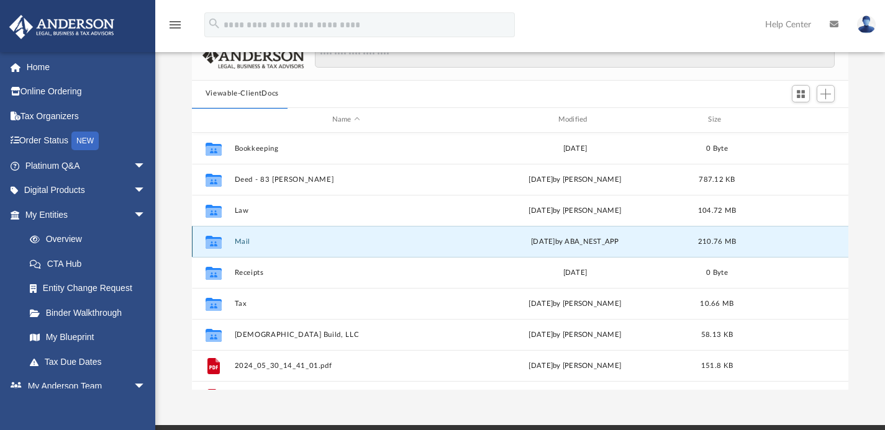
click at [254, 242] on button "Mail" at bounding box center [346, 241] width 224 height 8
click at [242, 240] on button "Mail" at bounding box center [346, 241] width 224 height 8
click at [247, 240] on button "Mail" at bounding box center [346, 241] width 224 height 8
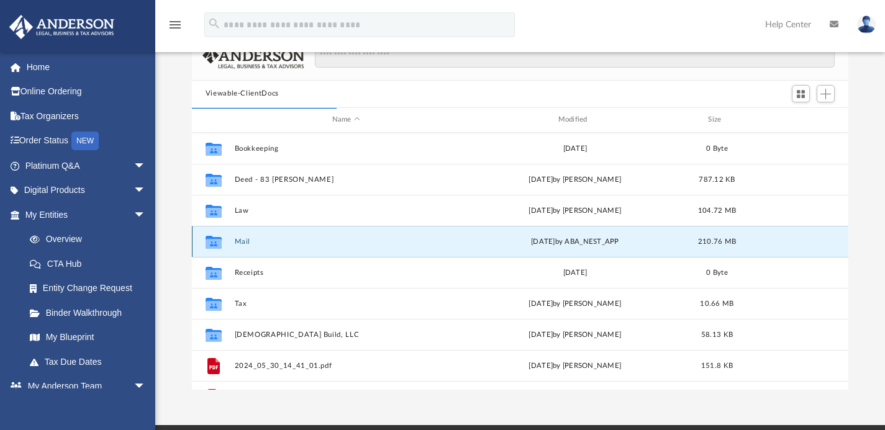
click at [247, 240] on button "Mail" at bounding box center [346, 241] width 224 height 8
click at [247, 243] on button "Mail" at bounding box center [346, 241] width 224 height 8
click at [248, 244] on button "Mail" at bounding box center [346, 241] width 224 height 8
click at [211, 243] on icon "grid" at bounding box center [214, 241] width 16 height 13
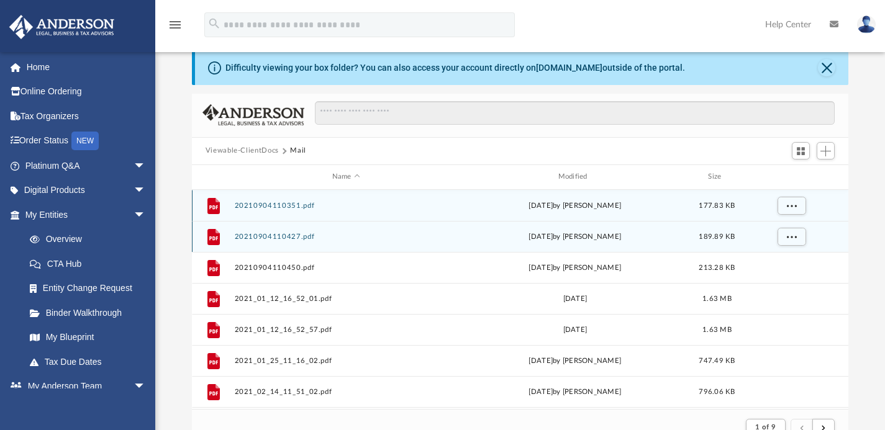
scroll to position [44, 0]
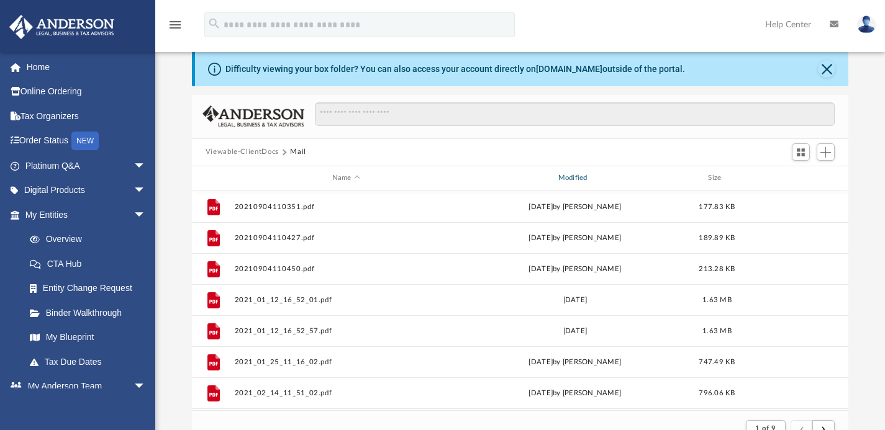
click at [578, 173] on div "Modified" at bounding box center [575, 178] width 224 height 11
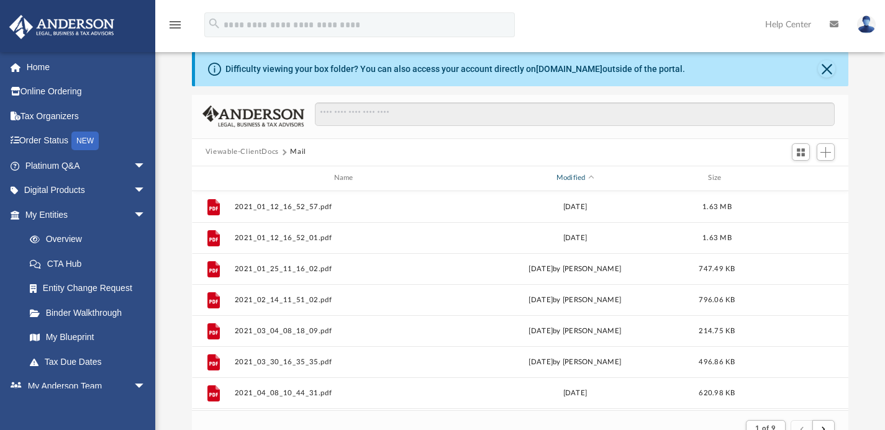
click at [579, 177] on div "Modified" at bounding box center [575, 178] width 224 height 11
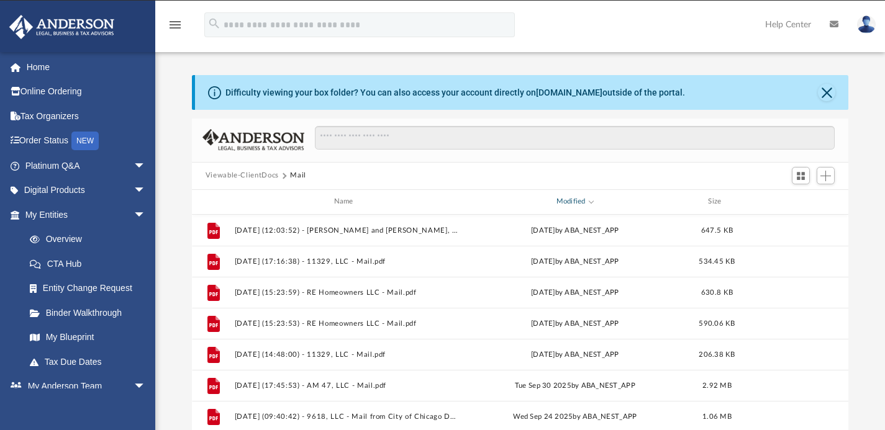
scroll to position [20, 0]
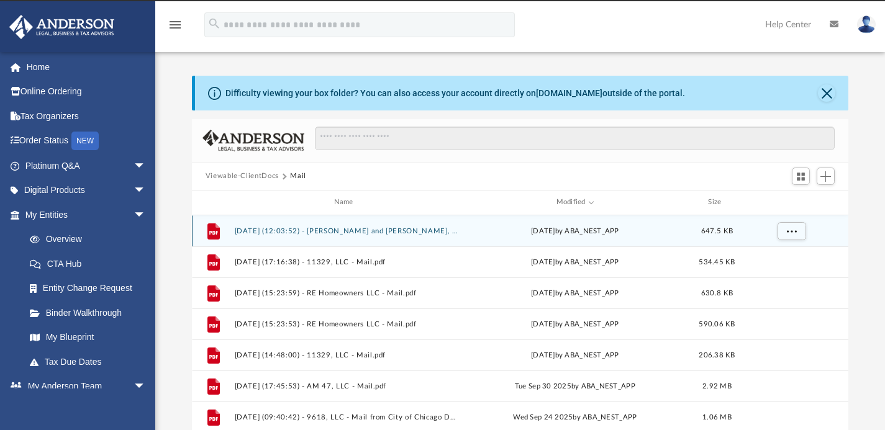
click at [389, 229] on button "[DATE] (12:03:52) - [PERSON_NAME] and [PERSON_NAME], LLC - Mail.pdf" at bounding box center [346, 231] width 224 height 8
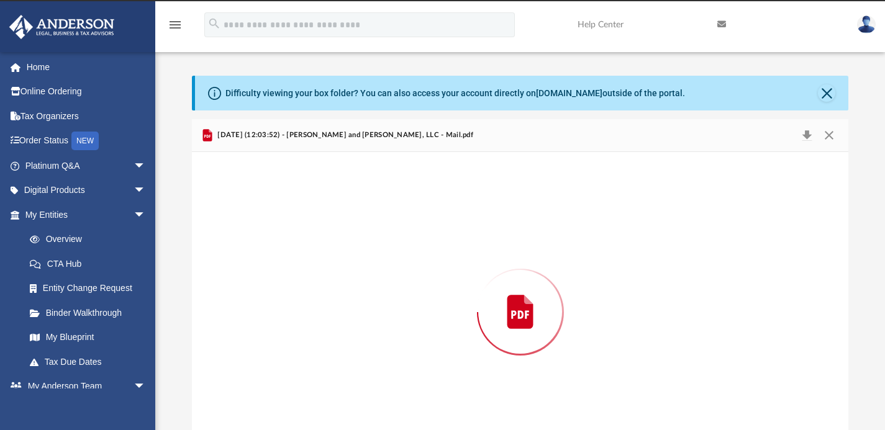
click at [389, 229] on div "Preview" at bounding box center [520, 312] width 657 height 321
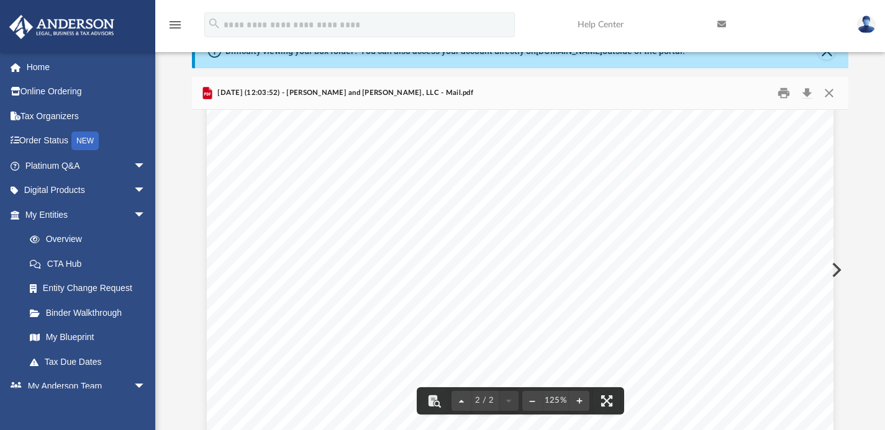
scroll to position [1332, 0]
click at [839, 268] on button "Preview" at bounding box center [835, 270] width 27 height 35
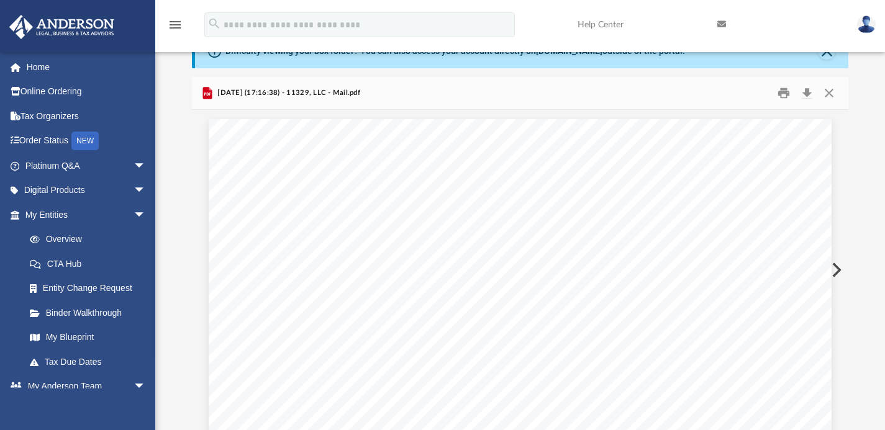
click at [839, 268] on button "Preview" at bounding box center [835, 270] width 27 height 35
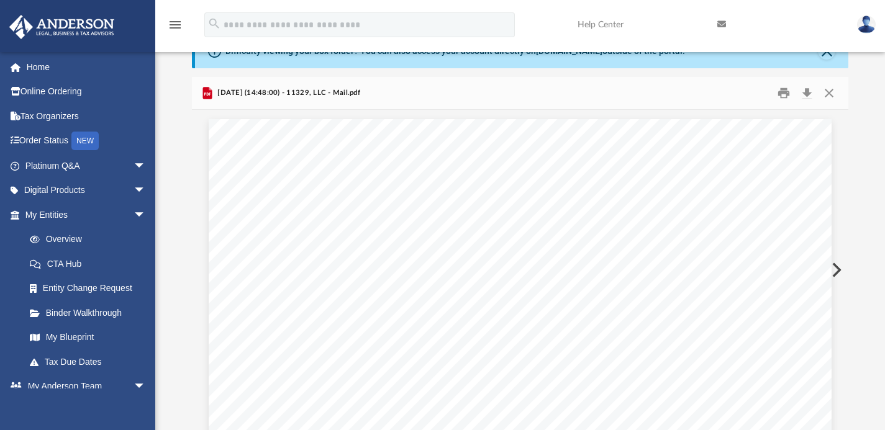
click at [839, 268] on button "Preview" at bounding box center [835, 270] width 27 height 35
click at [834, 269] on button "Preview" at bounding box center [835, 270] width 27 height 35
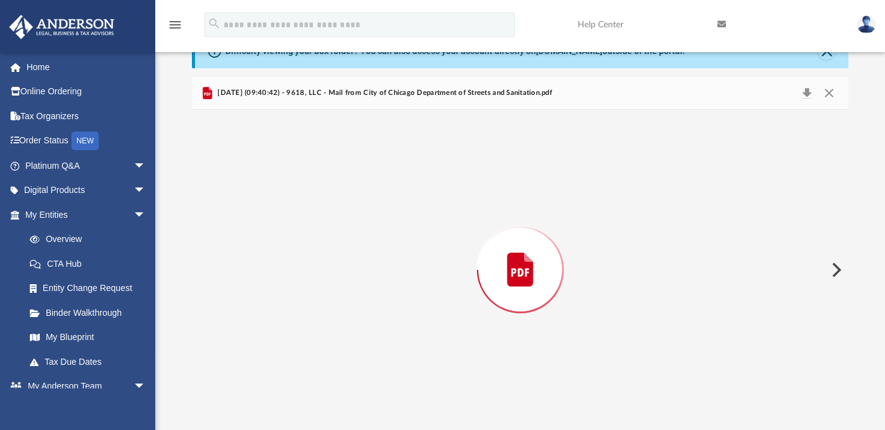
scroll to position [820, 0]
click at [834, 269] on button "Preview" at bounding box center [835, 270] width 27 height 35
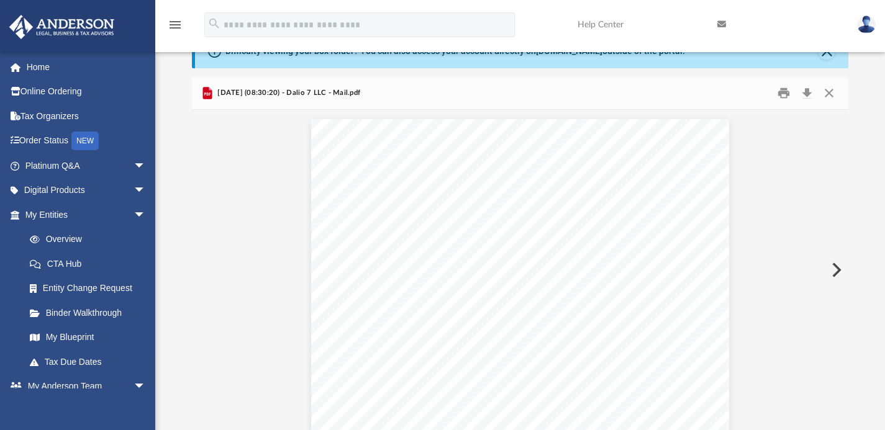
click at [834, 269] on button "Preview" at bounding box center [835, 270] width 27 height 35
click at [836, 268] on button "Preview" at bounding box center [835, 270] width 27 height 35
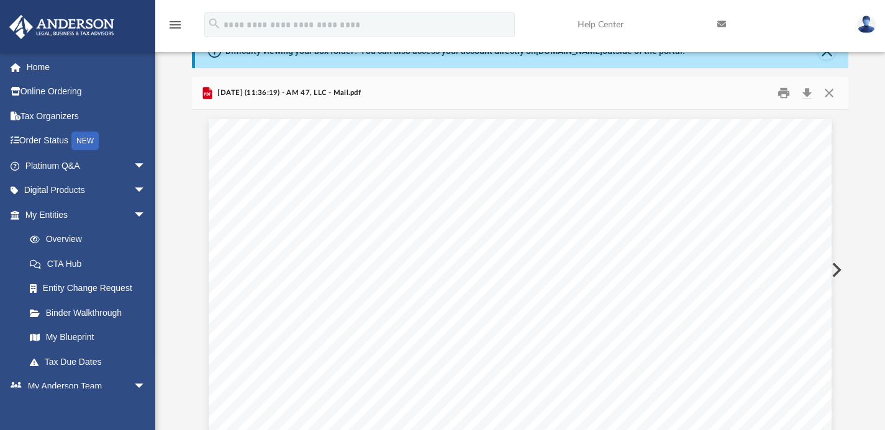
click at [836, 268] on button "Preview" at bounding box center [835, 270] width 27 height 35
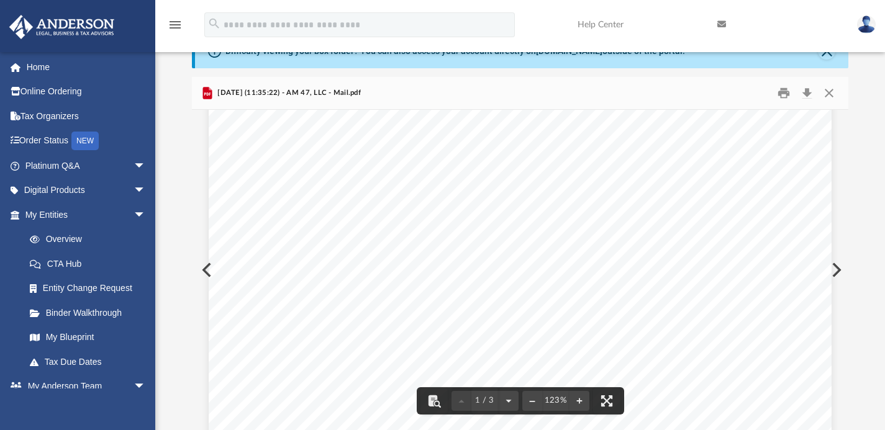
scroll to position [0, 0]
click at [837, 271] on button "Preview" at bounding box center [835, 270] width 27 height 35
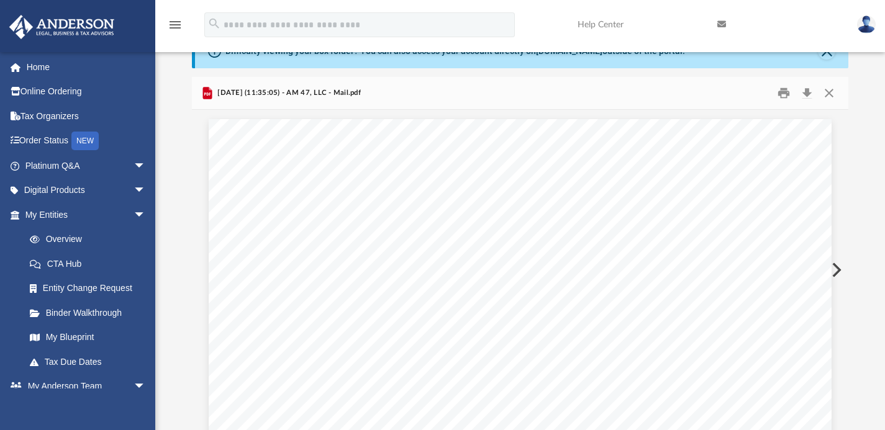
click at [837, 271] on button "Preview" at bounding box center [835, 270] width 27 height 35
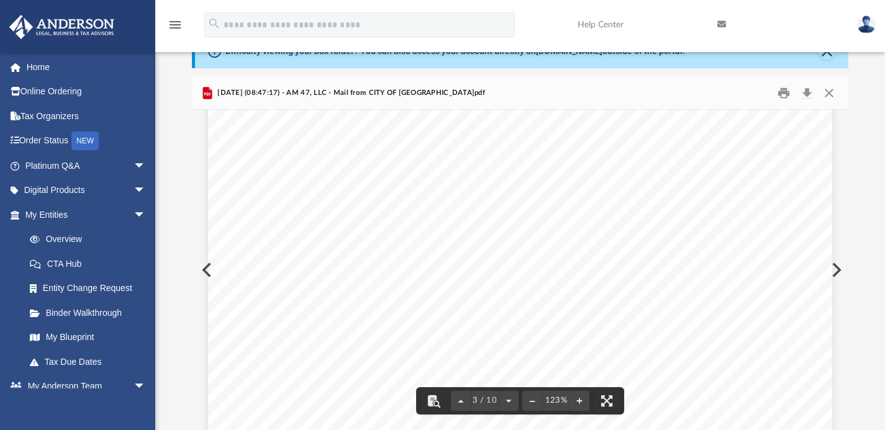
scroll to position [1696, 0]
click at [807, 91] on button "Download" at bounding box center [807, 92] width 22 height 19
click at [839, 267] on button "Preview" at bounding box center [835, 270] width 27 height 35
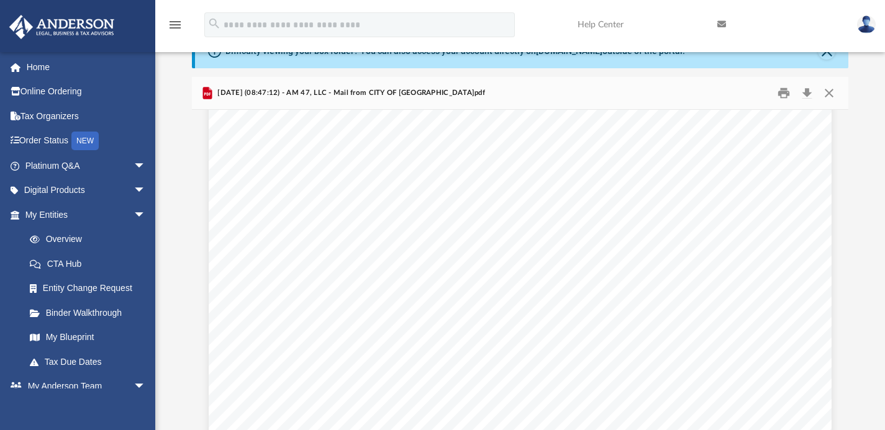
scroll to position [1843, 0]
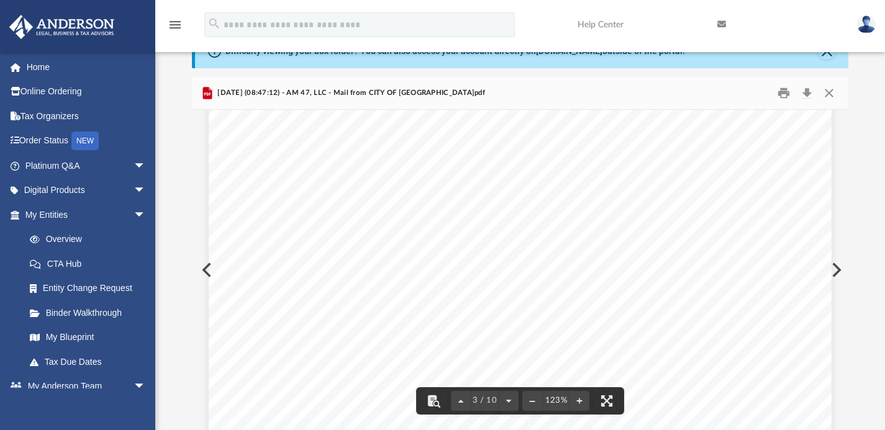
click at [840, 277] on button "Preview" at bounding box center [835, 270] width 27 height 35
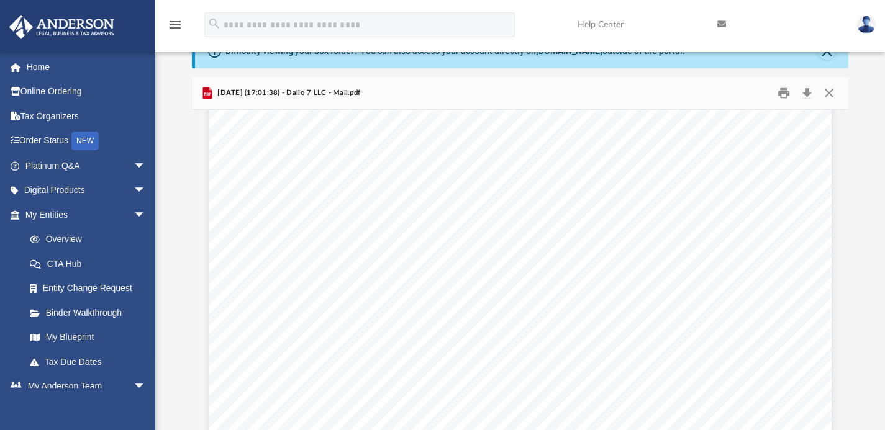
scroll to position [931, 0]
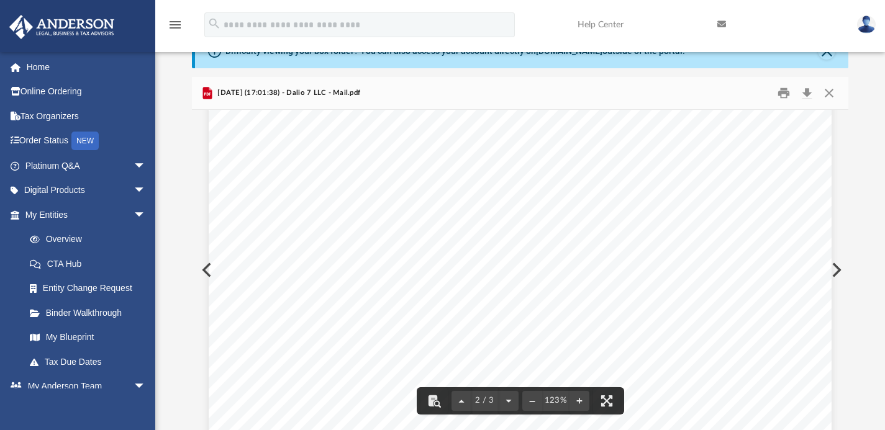
click at [834, 268] on button "Preview" at bounding box center [835, 270] width 27 height 35
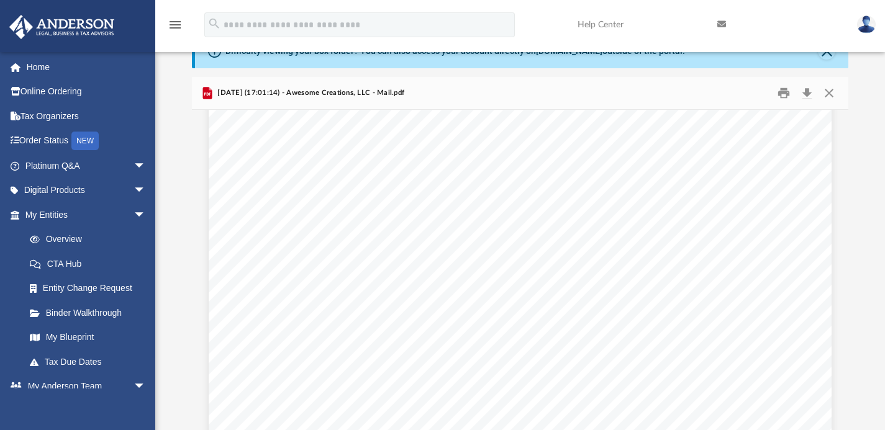
scroll to position [1153, 0]
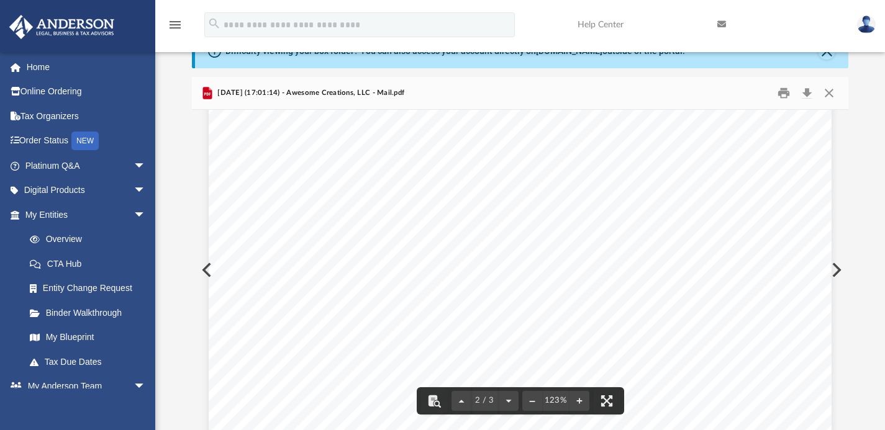
click at [833, 268] on button "Preview" at bounding box center [835, 270] width 27 height 35
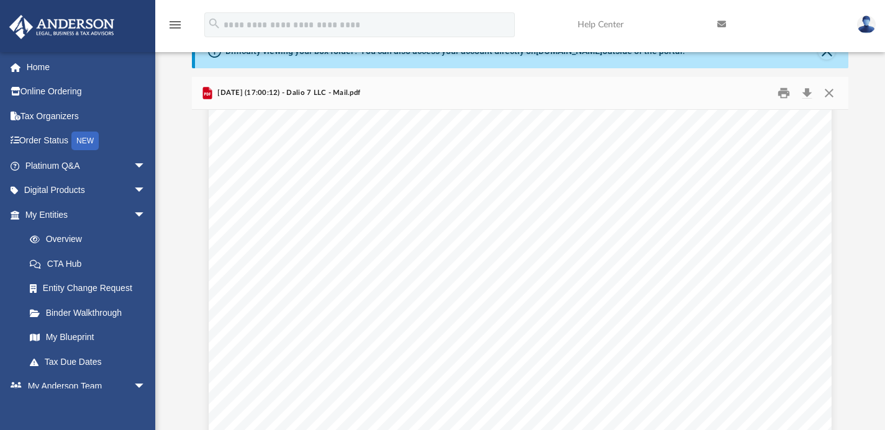
scroll to position [452, 0]
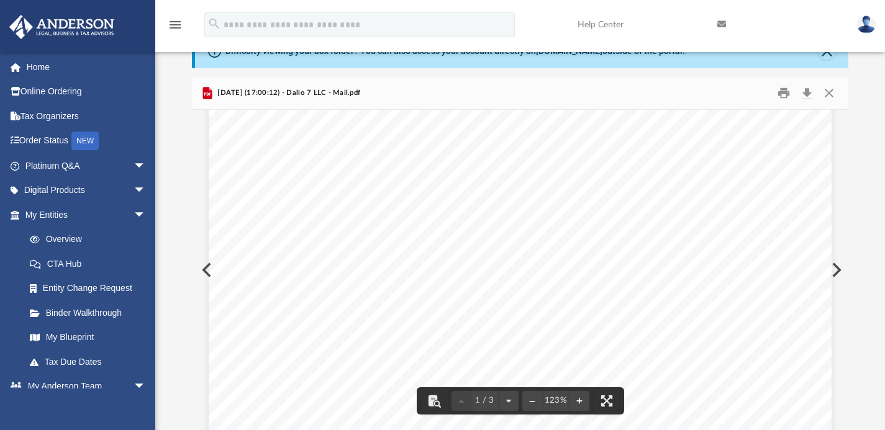
click at [836, 266] on button "Preview" at bounding box center [835, 270] width 27 height 35
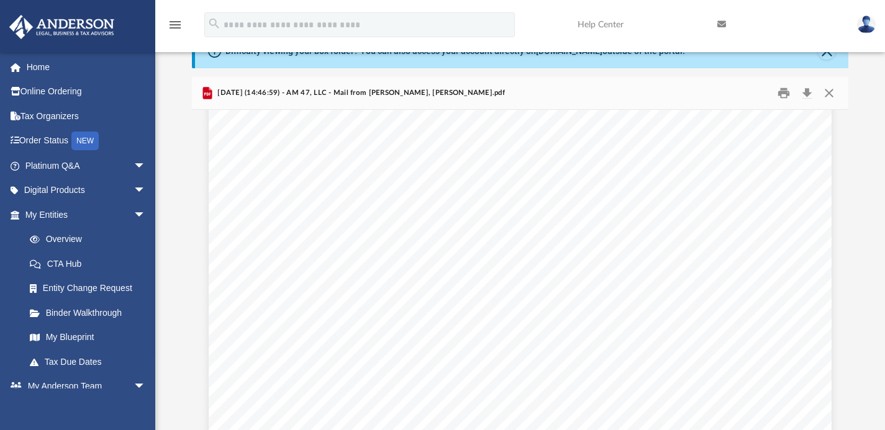
scroll to position [1821, 0]
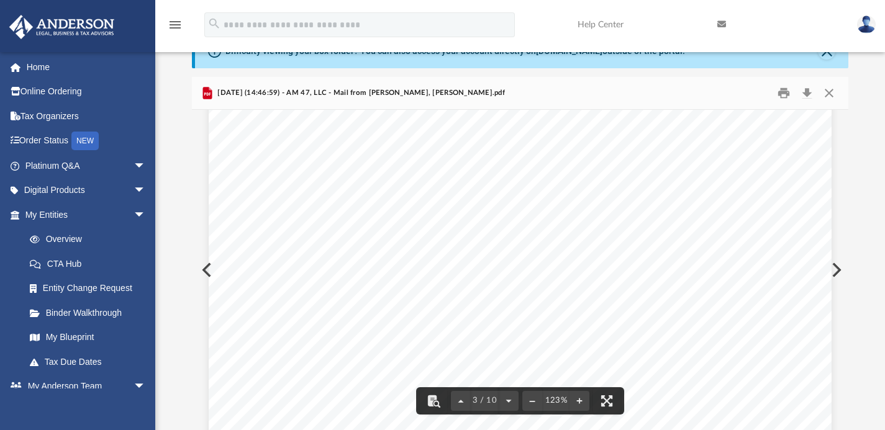
click at [842, 276] on button "Preview" at bounding box center [835, 270] width 27 height 35
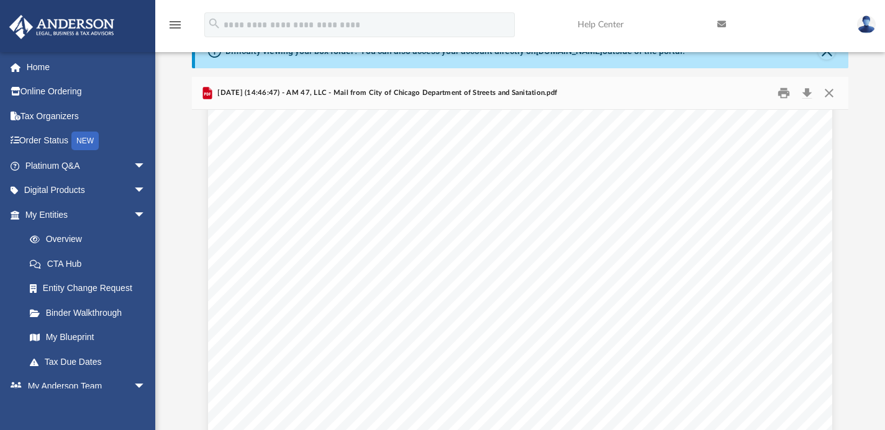
scroll to position [1802, 0]
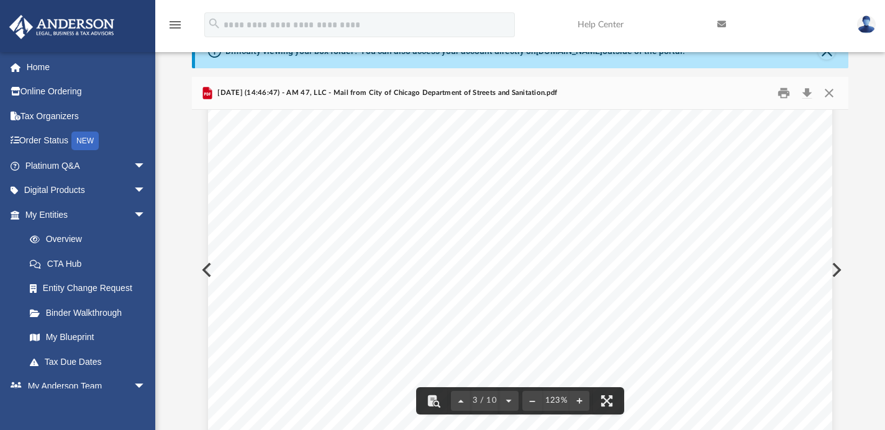
click at [837, 265] on button "Preview" at bounding box center [835, 270] width 27 height 35
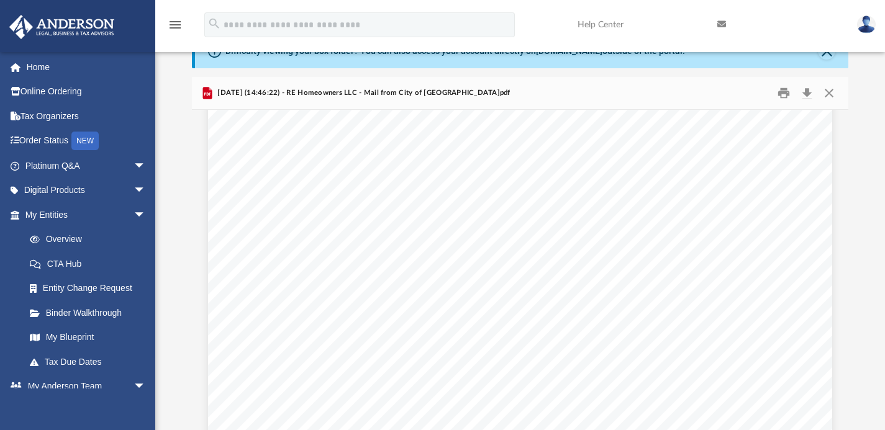
scroll to position [902, 0]
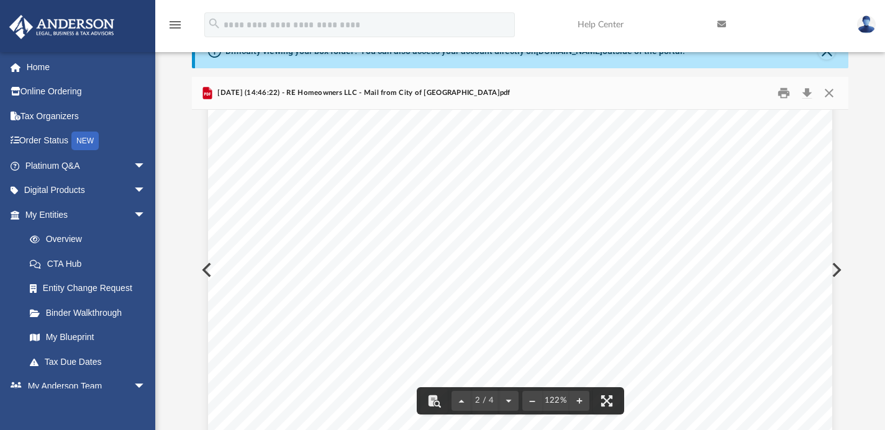
click at [842, 271] on button "Preview" at bounding box center [835, 270] width 27 height 35
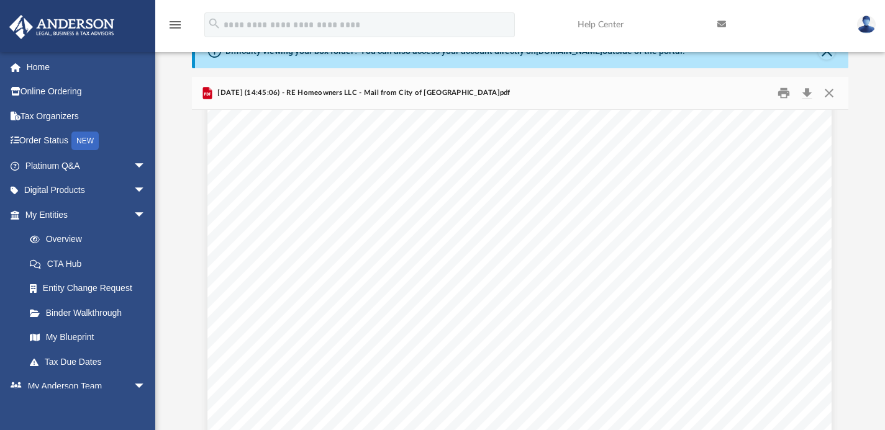
scroll to position [893, 1]
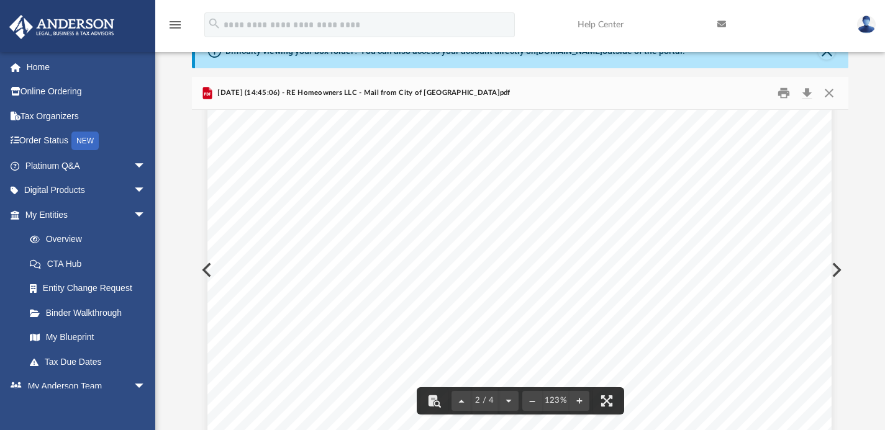
click at [834, 278] on button "Preview" at bounding box center [835, 270] width 27 height 35
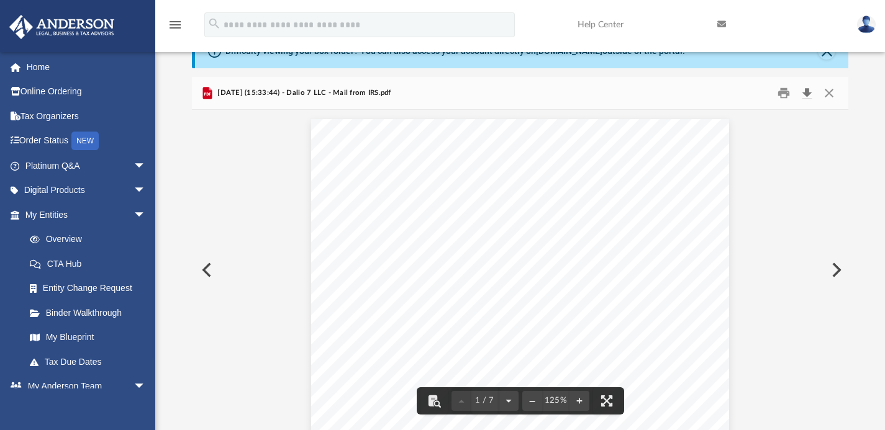
click at [810, 94] on button "Download" at bounding box center [807, 92] width 22 height 19
click at [832, 274] on button "Preview" at bounding box center [835, 270] width 27 height 35
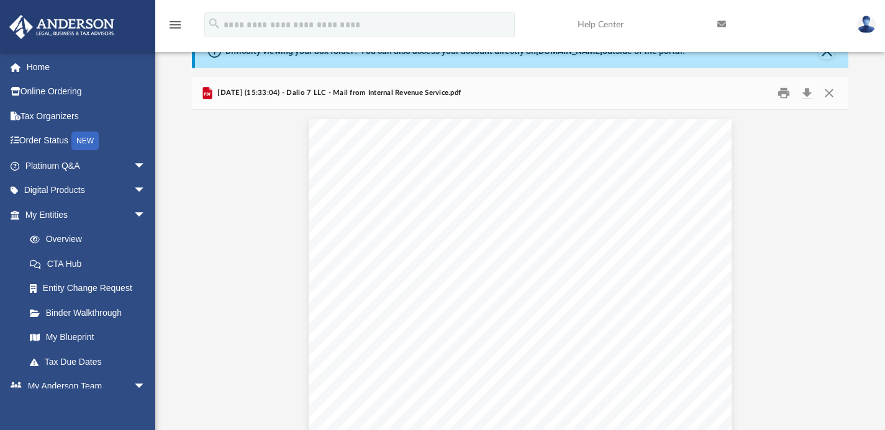
scroll to position [12, 0]
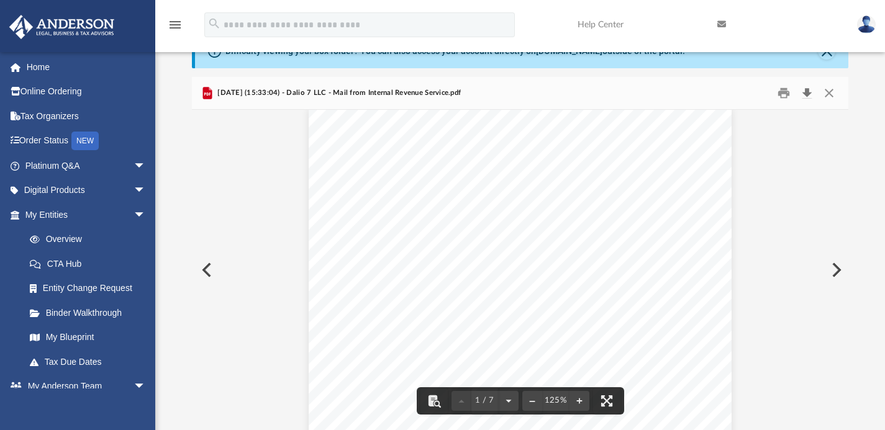
click at [806, 98] on button "Download" at bounding box center [807, 92] width 22 height 19
click at [834, 270] on button "Preview" at bounding box center [835, 270] width 27 height 35
click at [832, 275] on button "Preview" at bounding box center [835, 270] width 27 height 35
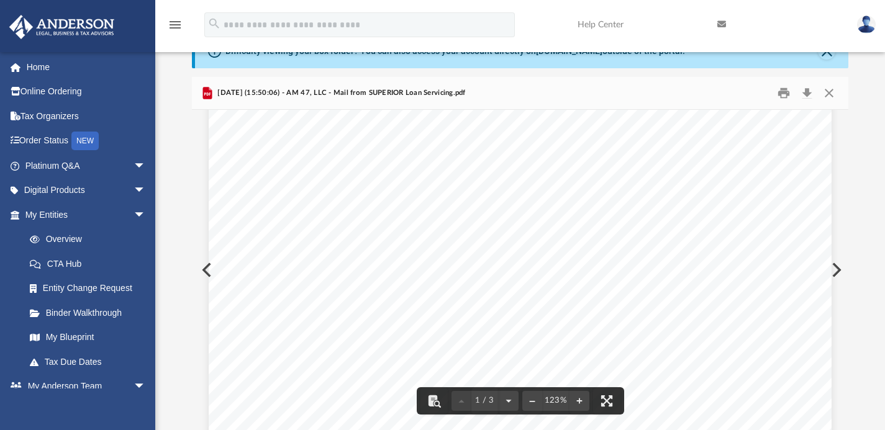
click at [837, 265] on button "Preview" at bounding box center [835, 270] width 27 height 35
click at [839, 263] on button "Preview" at bounding box center [835, 270] width 27 height 35
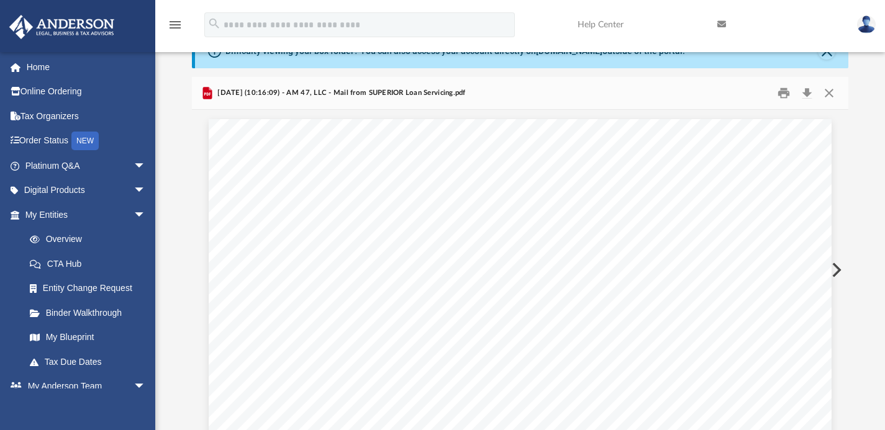
click at [839, 263] on button "Preview" at bounding box center [835, 270] width 27 height 35
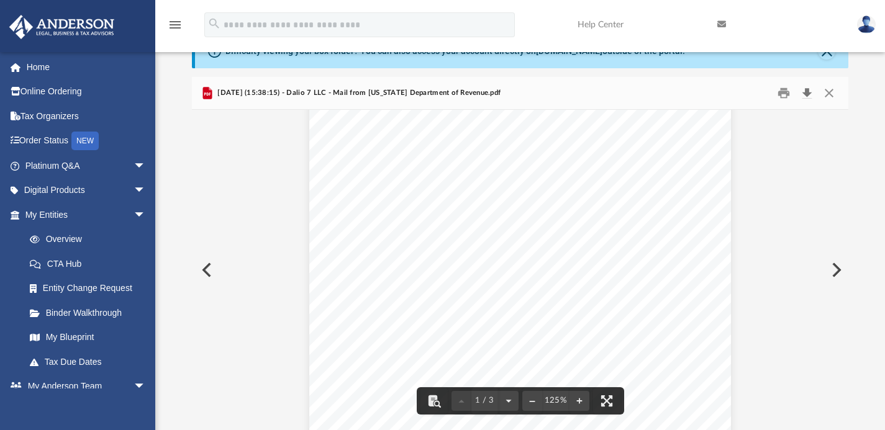
click at [804, 96] on button "Download" at bounding box center [807, 92] width 22 height 19
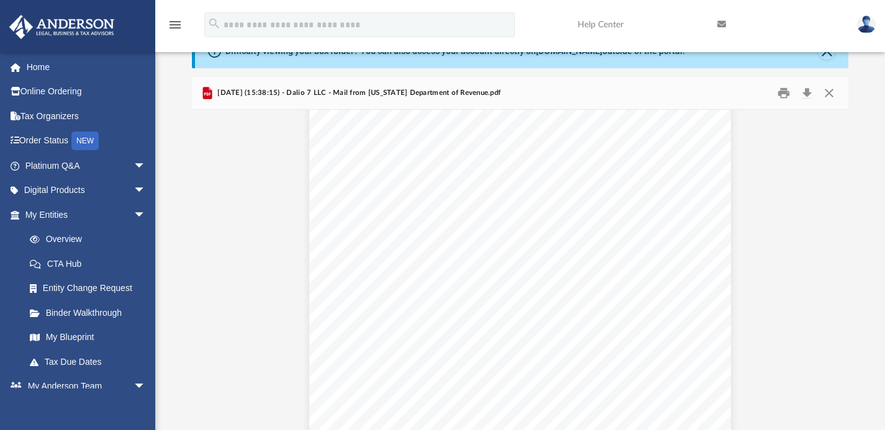
scroll to position [1147, 0]
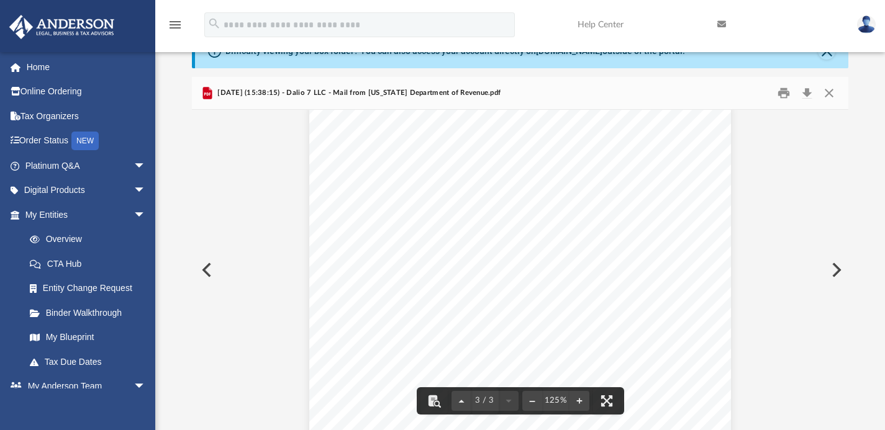
click at [839, 264] on button "Preview" at bounding box center [835, 270] width 27 height 35
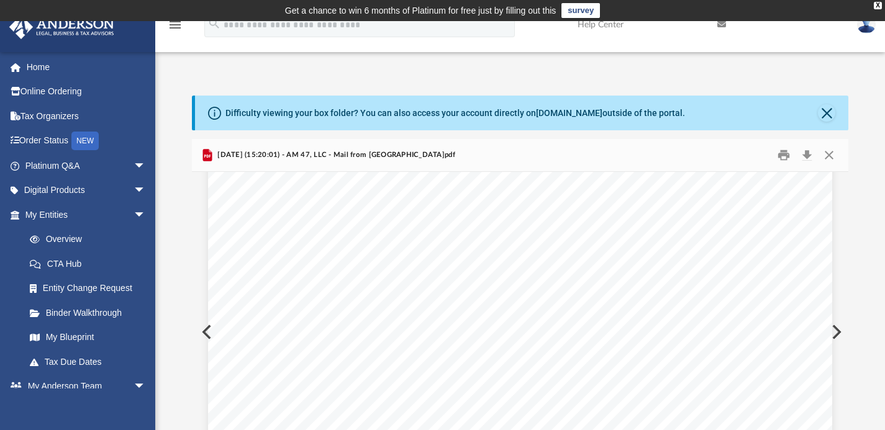
scroll to position [1745, 0]
click at [836, 332] on button "Preview" at bounding box center [835, 332] width 27 height 35
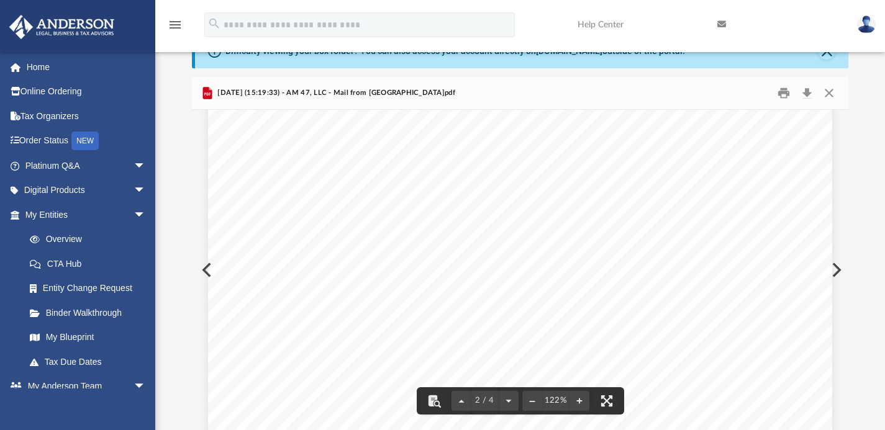
scroll to position [939, 0]
click at [834, 270] on button "Preview" at bounding box center [835, 270] width 27 height 35
click at [834, 268] on button "Preview" at bounding box center [835, 270] width 27 height 35
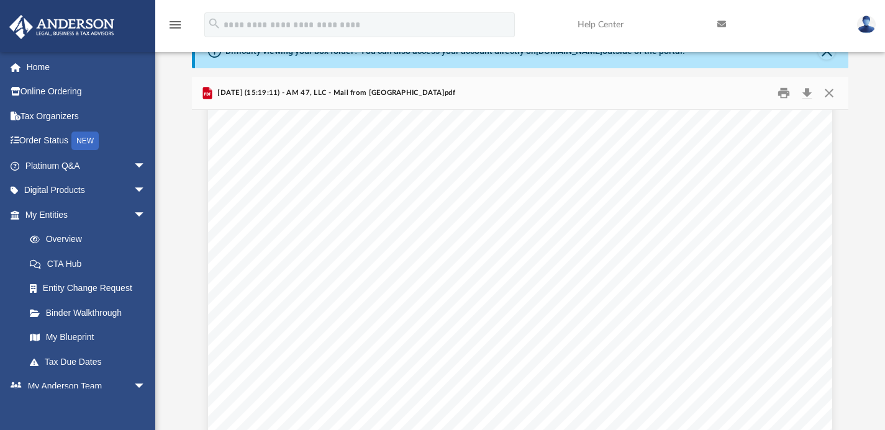
scroll to position [889, 0]
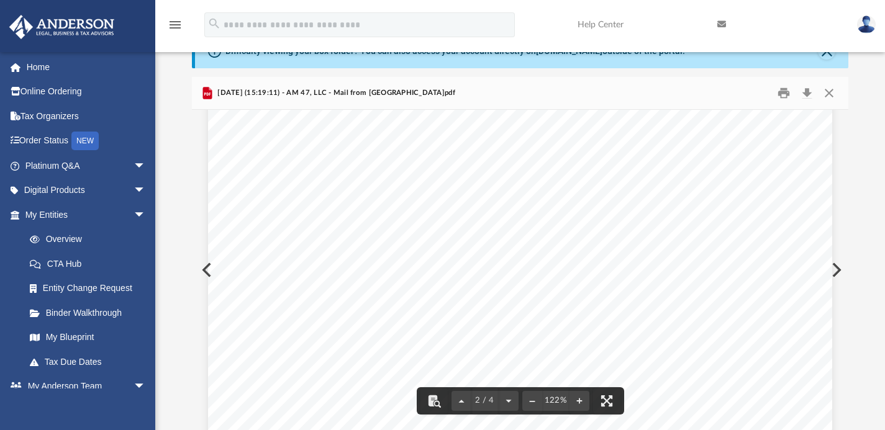
click at [842, 268] on button "Preview" at bounding box center [835, 270] width 27 height 35
click at [835, 270] on button "Preview" at bounding box center [835, 270] width 27 height 35
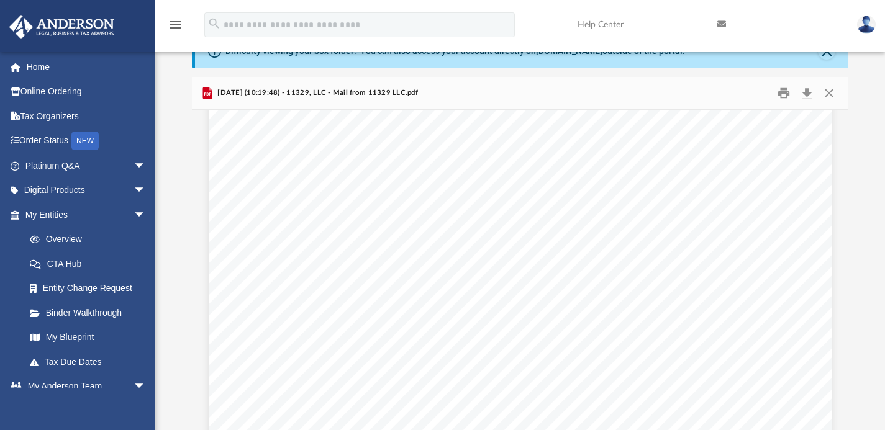
scroll to position [37, 0]
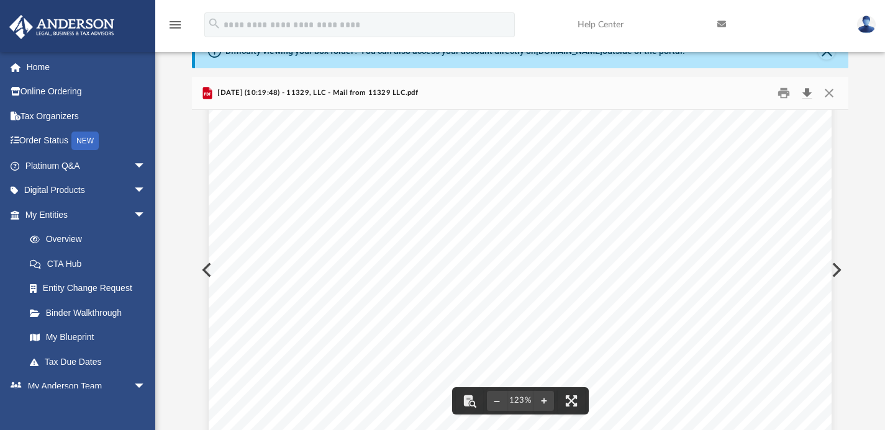
click at [804, 93] on button "Download" at bounding box center [807, 92] width 22 height 19
